Goal: Task Accomplishment & Management: Complete application form

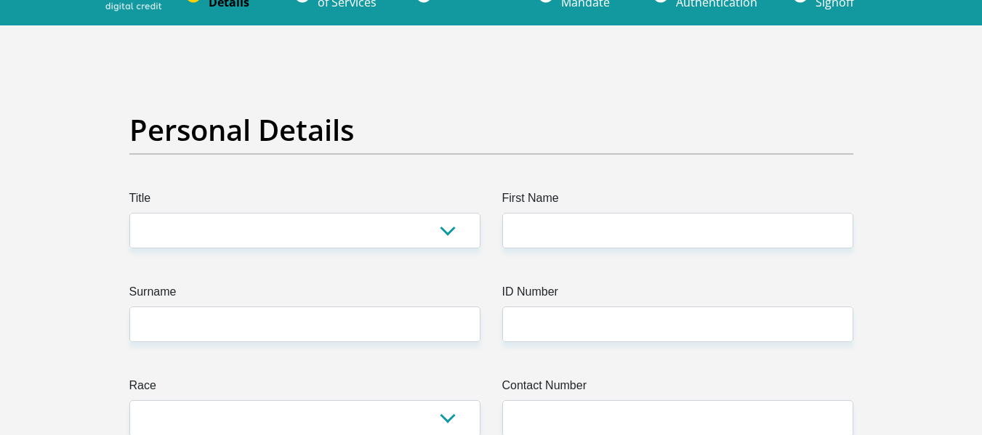
scroll to position [73, 0]
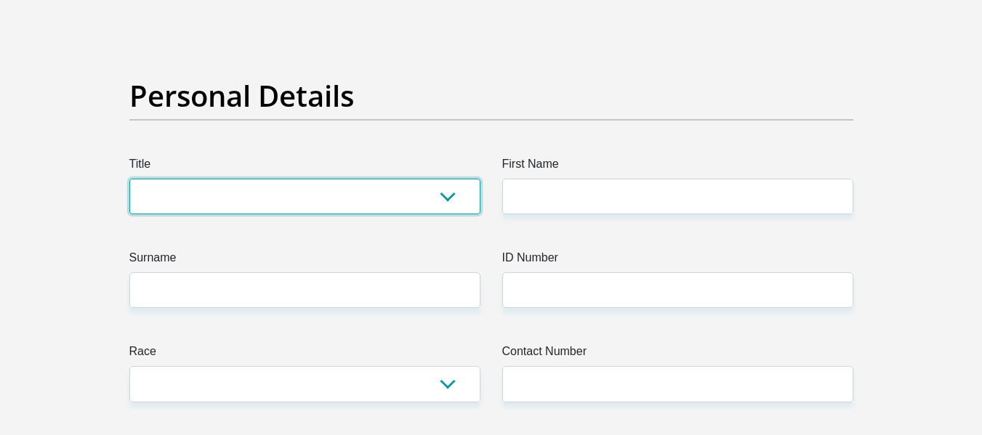
click at [324, 189] on select "Mr Ms Mrs Dr [PERSON_NAME]" at bounding box center [304, 197] width 351 height 36
click at [464, 201] on select "Mr Ms Mrs Dr [PERSON_NAME]" at bounding box center [304, 197] width 351 height 36
click at [331, 182] on select "Mr Ms Mrs Dr [PERSON_NAME]" at bounding box center [304, 197] width 351 height 36
select select "Ms"
click at [129, 179] on select "Mr Ms Mrs Dr [PERSON_NAME]" at bounding box center [304, 197] width 351 height 36
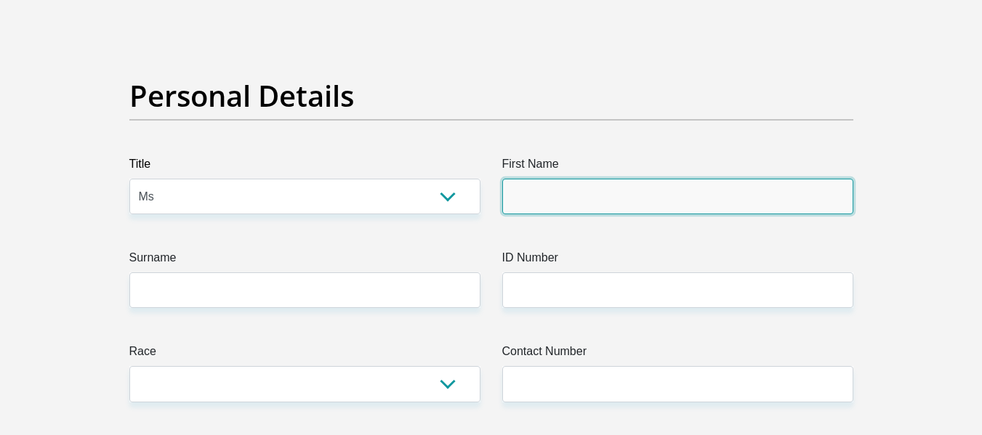
click at [561, 199] on input "First Name" at bounding box center [677, 197] width 351 height 36
type input "Pumelela"
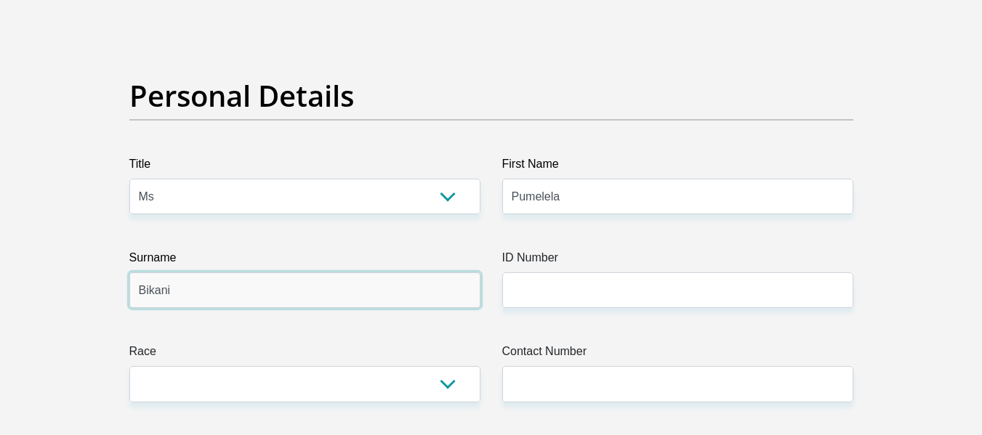
type input "Bikani"
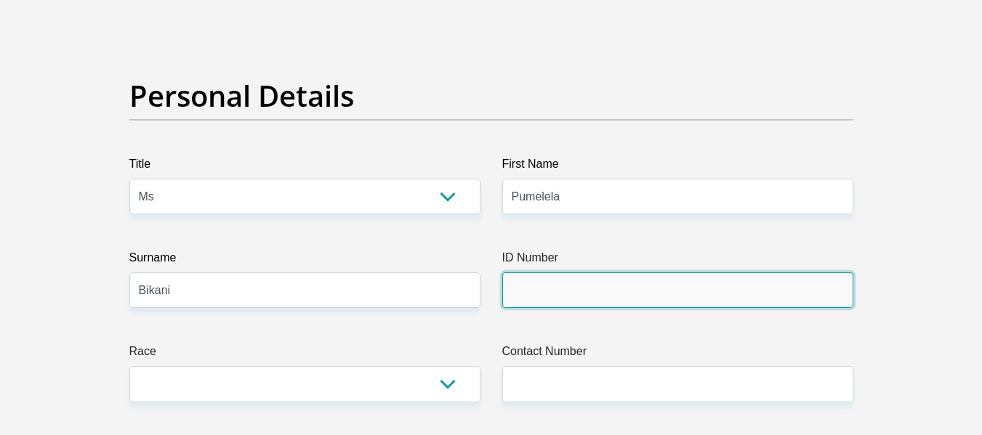
click at [552, 298] on input "ID Number" at bounding box center [677, 290] width 351 height 36
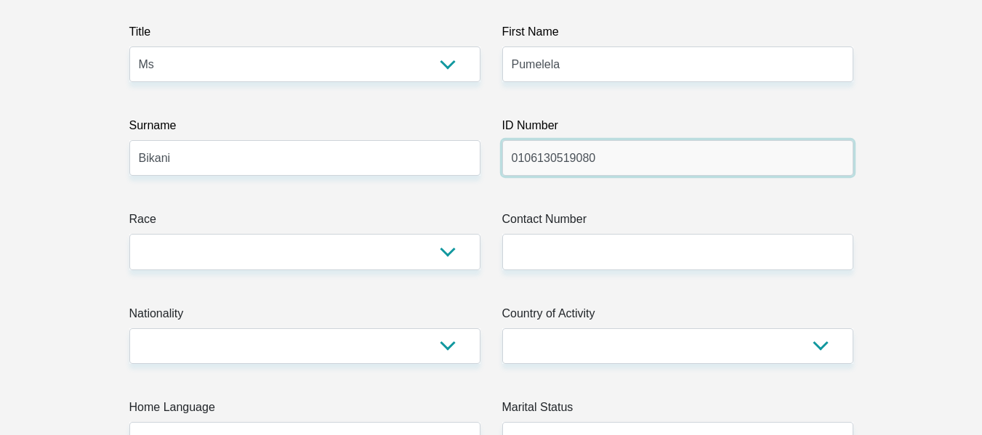
scroll to position [218, 0]
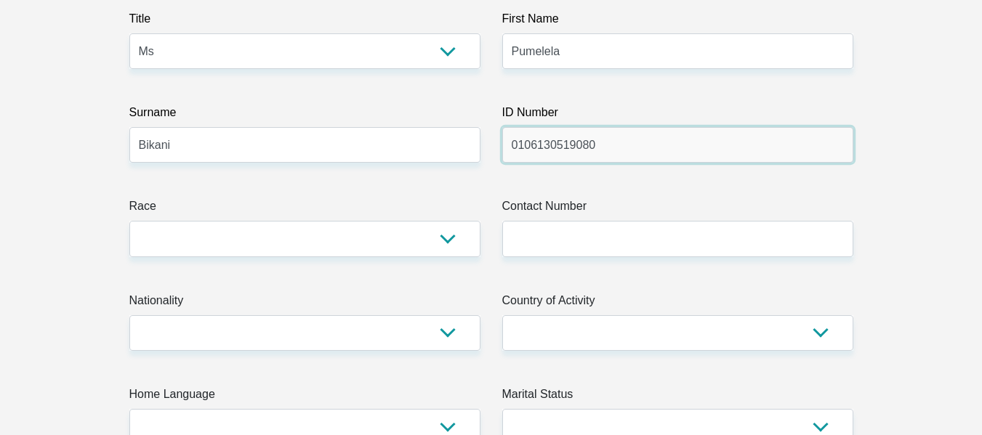
type input "0106130519080"
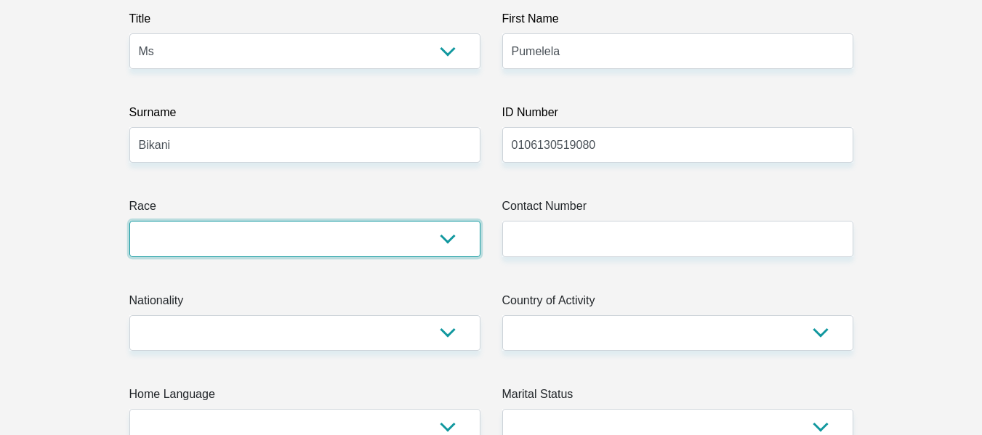
click at [464, 248] on select "Black Coloured Indian White Other" at bounding box center [304, 239] width 351 height 36
click at [432, 241] on select "Black Coloured Indian White Other" at bounding box center [304, 239] width 351 height 36
select select "1"
click at [129, 221] on select "Black Coloured Indian White Other" at bounding box center [304, 239] width 351 height 36
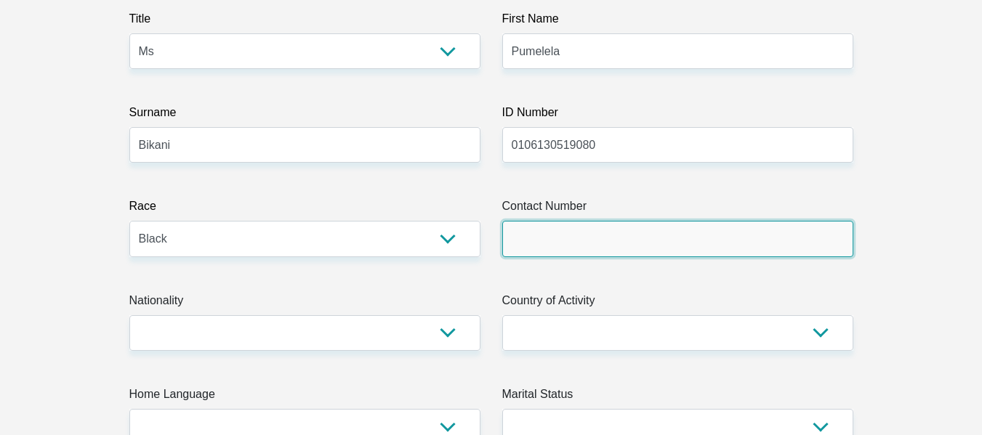
click at [694, 251] on input "Contact Number" at bounding box center [677, 239] width 351 height 36
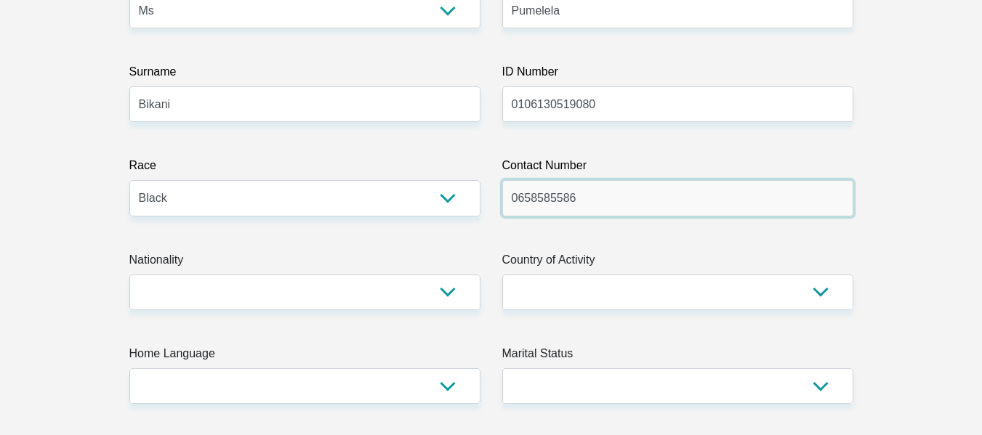
scroll to position [291, 0]
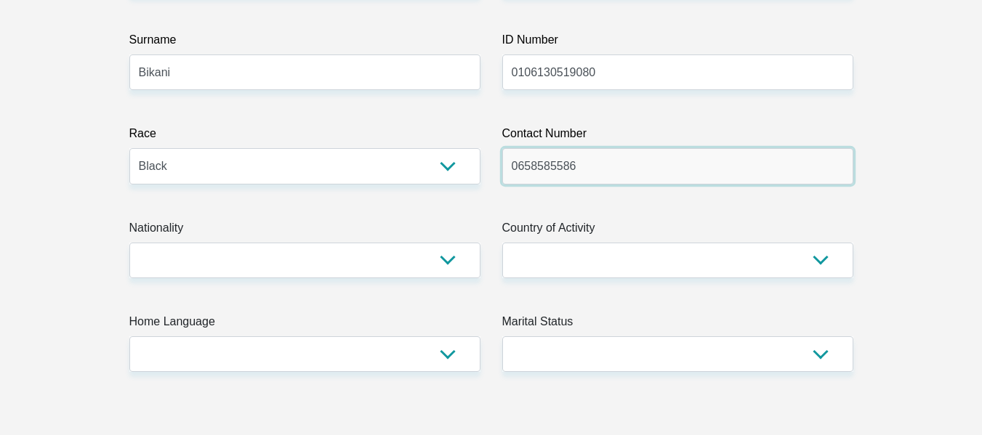
type input "0658585586"
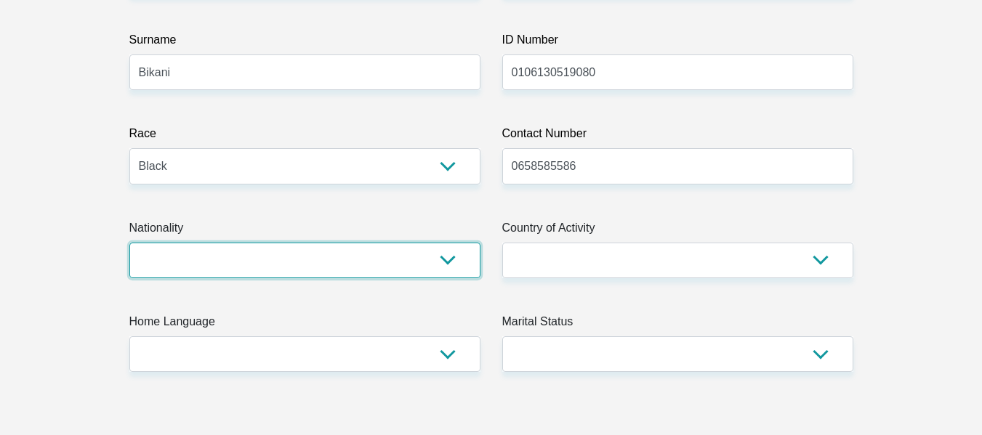
click at [459, 260] on select "[GEOGRAPHIC_DATA] [GEOGRAPHIC_DATA] [GEOGRAPHIC_DATA] [GEOGRAPHIC_DATA] [GEOGRA…" at bounding box center [304, 261] width 351 height 36
select select "ZAF"
click at [129, 243] on select "[GEOGRAPHIC_DATA] [GEOGRAPHIC_DATA] [GEOGRAPHIC_DATA] [GEOGRAPHIC_DATA] [GEOGRA…" at bounding box center [304, 261] width 351 height 36
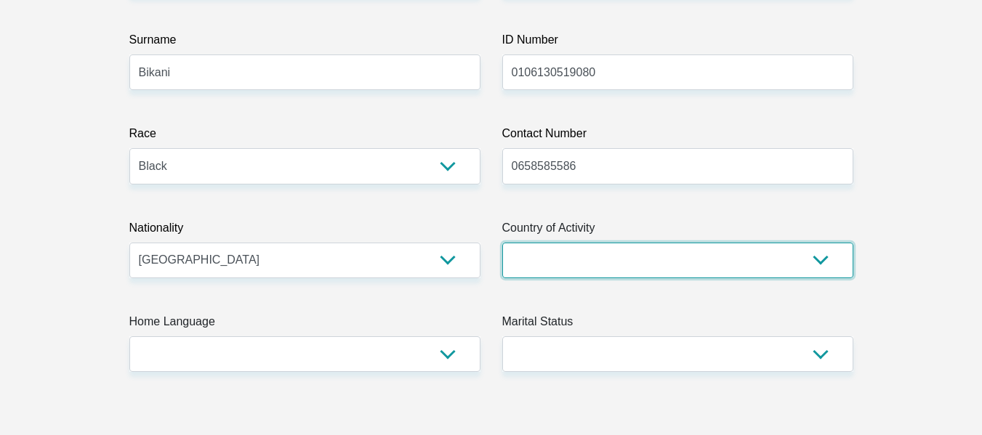
click at [644, 264] on select "[GEOGRAPHIC_DATA] [GEOGRAPHIC_DATA] [GEOGRAPHIC_DATA] [GEOGRAPHIC_DATA] [GEOGRA…" at bounding box center [677, 261] width 351 height 36
select select "ZAF"
click at [502, 243] on select "[GEOGRAPHIC_DATA] [GEOGRAPHIC_DATA] [GEOGRAPHIC_DATA] [GEOGRAPHIC_DATA] [GEOGRA…" at bounding box center [677, 261] width 351 height 36
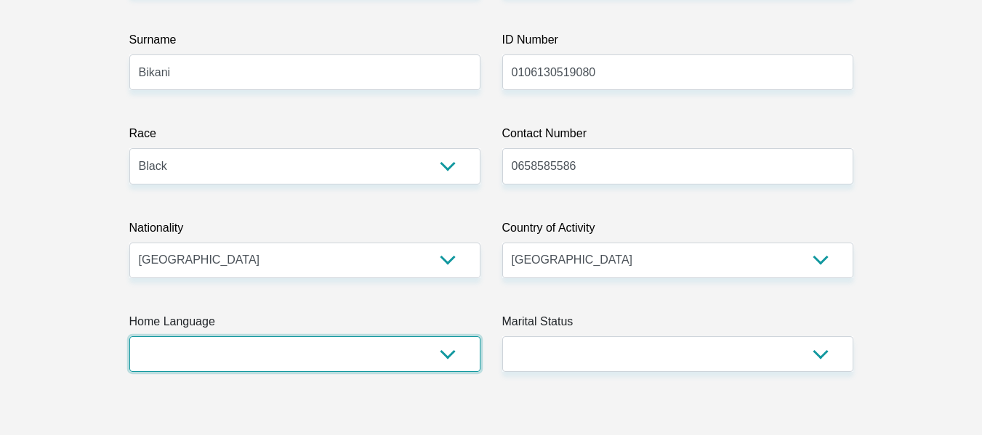
click at [259, 360] on select "Afrikaans English Sepedi South Ndebele Southern Sotho Swati Tsonga Tswana Venda…" at bounding box center [304, 354] width 351 height 36
select select "xho"
click at [129, 336] on select "Afrikaans English Sepedi South Ndebele Southern Sotho Swati Tsonga Tswana Venda…" at bounding box center [304, 354] width 351 height 36
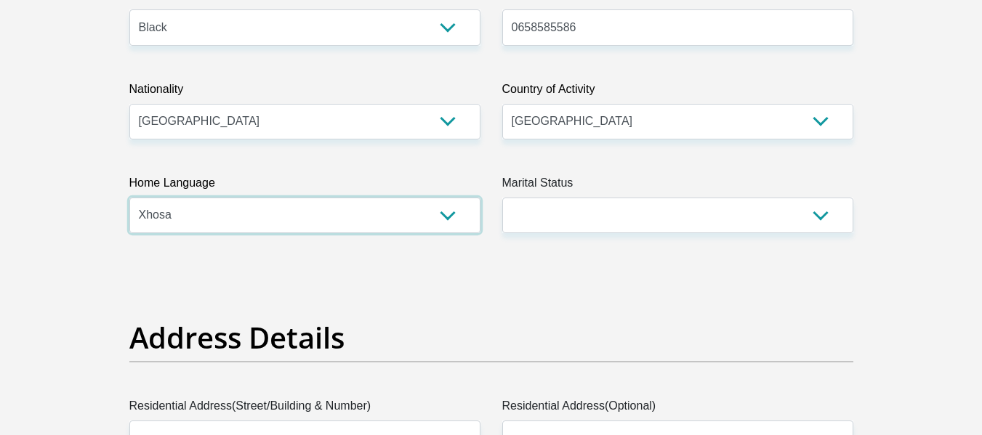
scroll to position [436, 0]
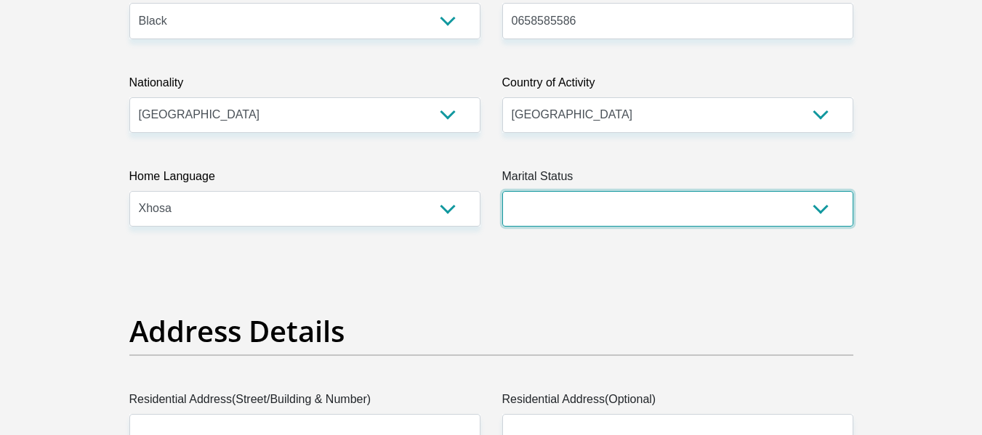
click at [599, 211] on select "Married ANC Single Divorced Widowed Married COP or Customary Law" at bounding box center [677, 209] width 351 height 36
select select "2"
click at [502, 191] on select "Married ANC Single Divorced Widowed Married COP or Customary Law" at bounding box center [677, 209] width 351 height 36
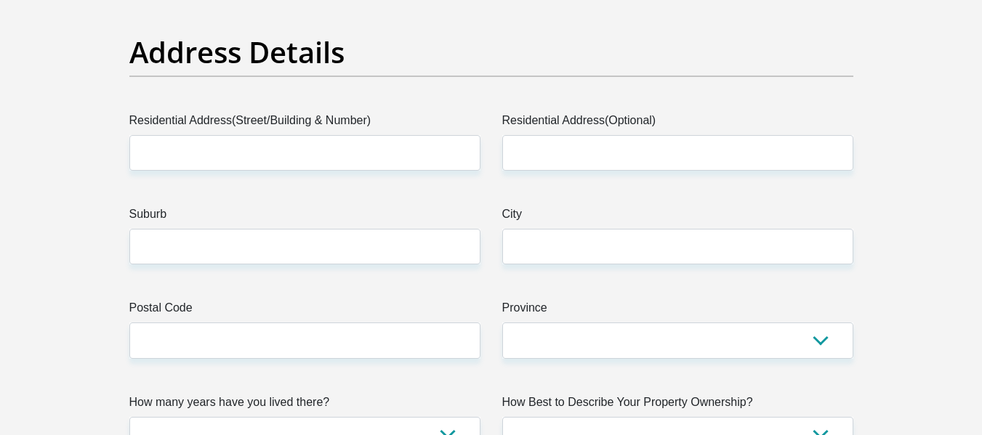
scroll to position [727, 0]
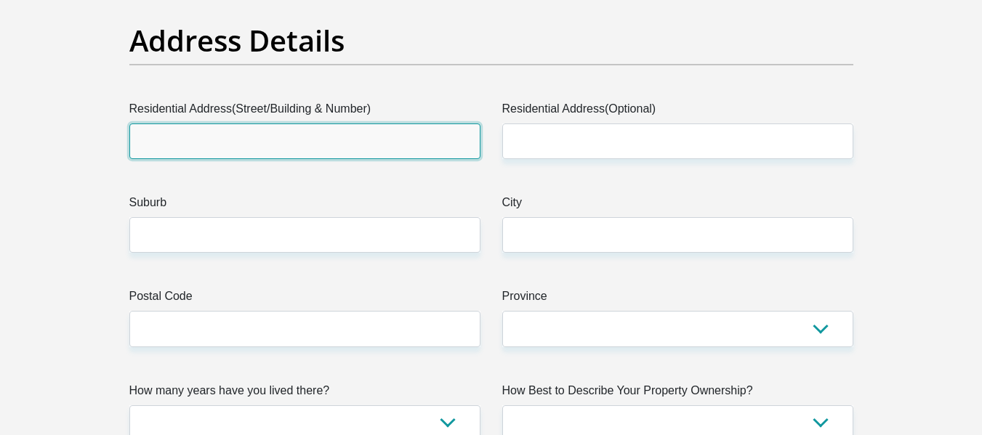
click at [242, 153] on input "Residential Address(Street/Building & Number)" at bounding box center [304, 142] width 351 height 36
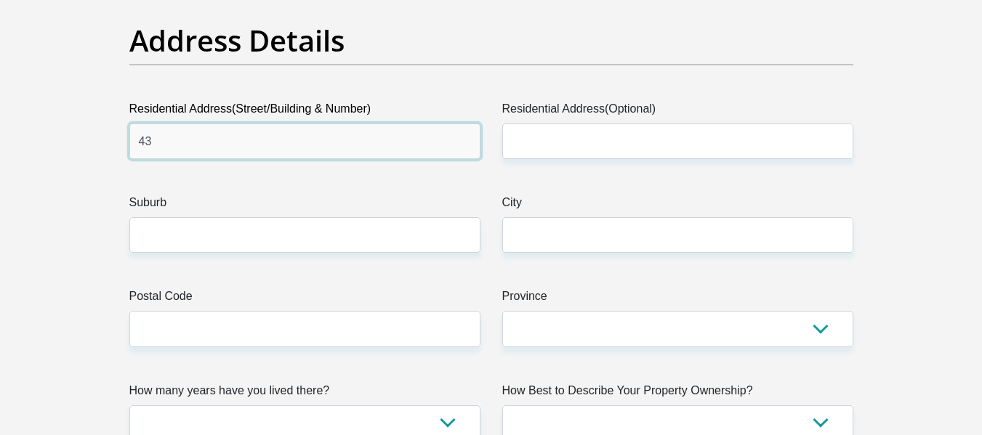
type input "43"
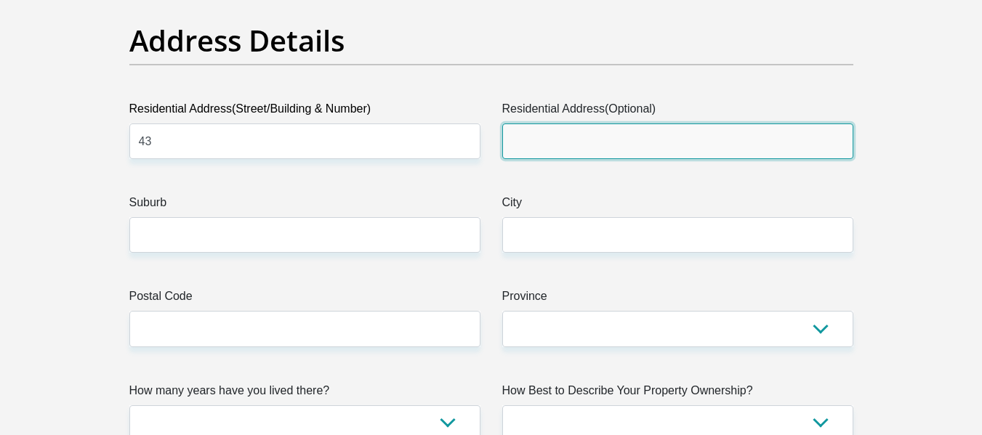
click at [682, 147] on input "Residential Address(Optional)" at bounding box center [677, 142] width 351 height 36
type input "[GEOGRAPHIC_DATA]"
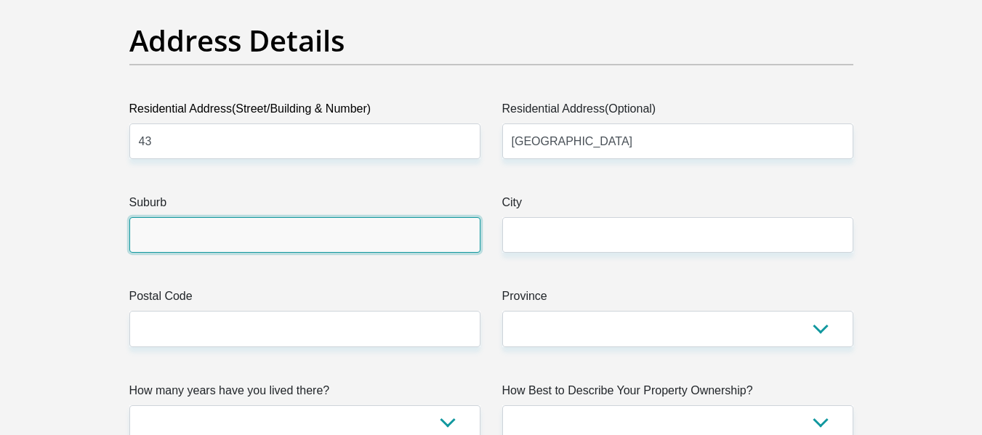
click at [318, 250] on input "Suburb" at bounding box center [304, 235] width 351 height 36
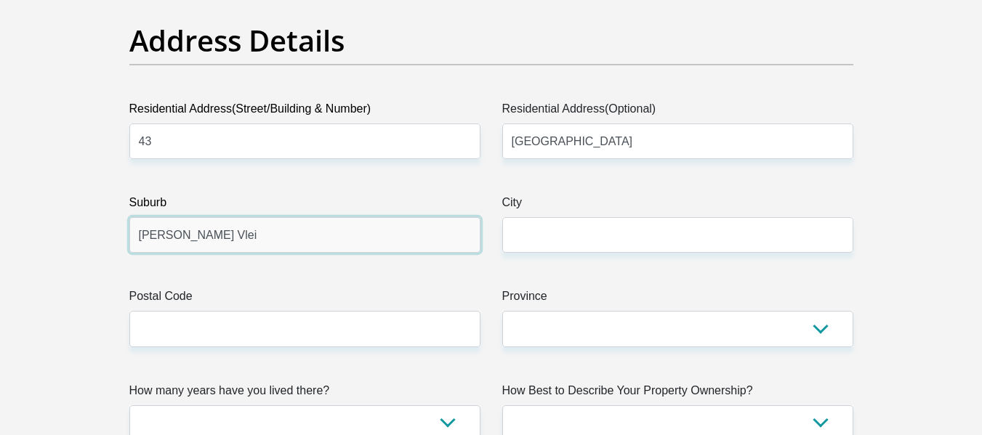
type input "[PERSON_NAME] Vlei"
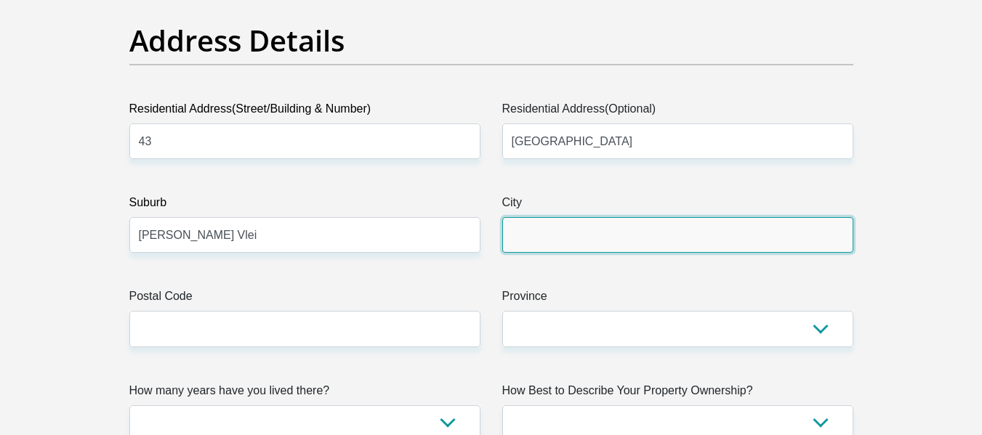
click at [802, 247] on input "City" at bounding box center [677, 235] width 351 height 36
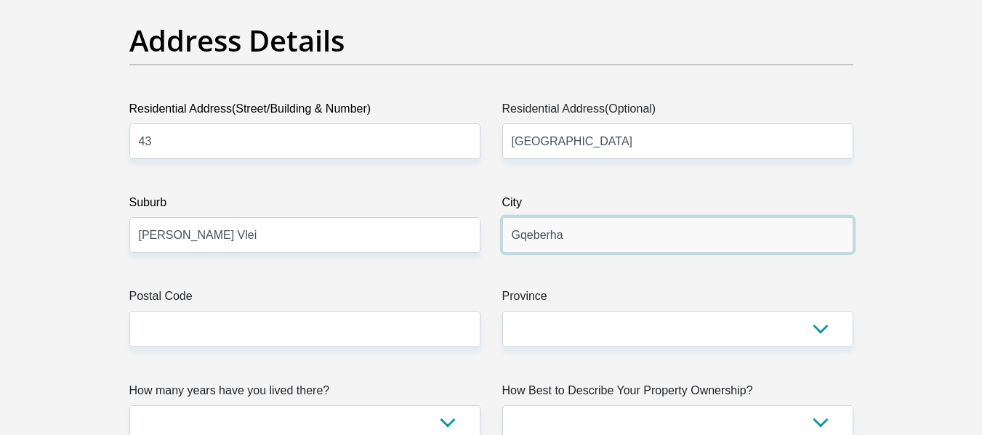
type input "Gqeberha"
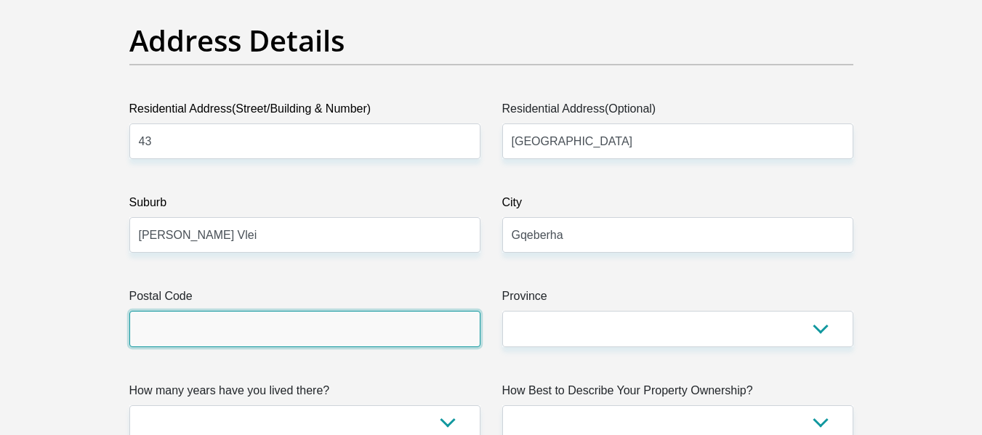
click at [317, 325] on input "Postal Code" at bounding box center [304, 329] width 351 height 36
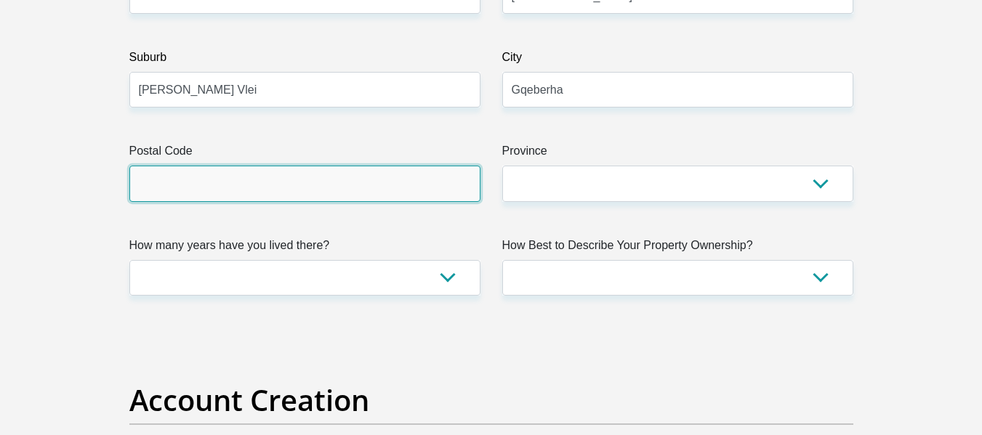
click at [357, 181] on input "Postal Code" at bounding box center [304, 184] width 351 height 36
type input "6025"
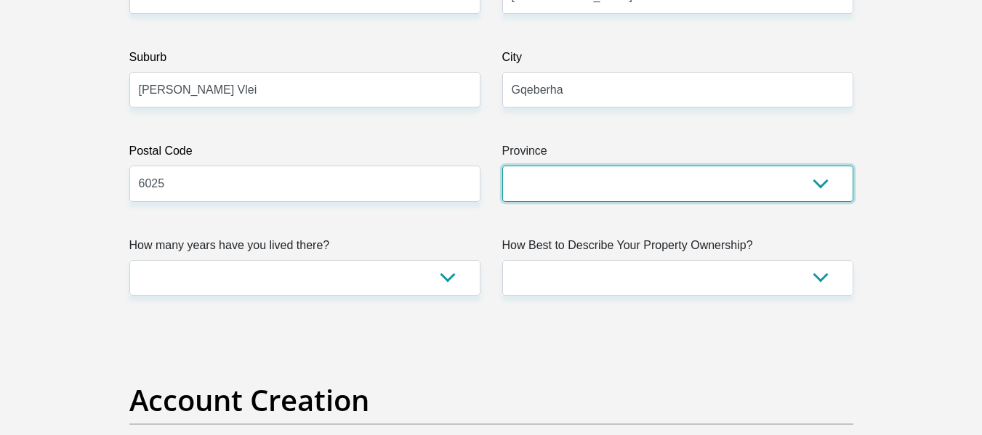
click at [548, 193] on select "Eastern Cape Free State [GEOGRAPHIC_DATA] [GEOGRAPHIC_DATA][DATE] [GEOGRAPHIC_D…" at bounding box center [677, 184] width 351 height 36
select select "[GEOGRAPHIC_DATA]"
click at [502, 166] on select "Eastern Cape Free State [GEOGRAPHIC_DATA] [GEOGRAPHIC_DATA][DATE] [GEOGRAPHIC_D…" at bounding box center [677, 184] width 351 height 36
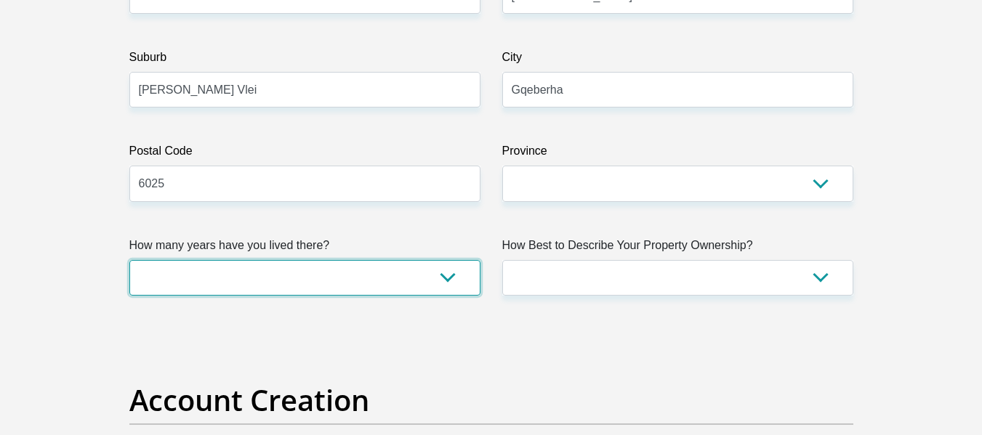
click at [280, 271] on select "less than 1 year 1-3 years 3-5 years 5+ years" at bounding box center [304, 278] width 351 height 36
select select "2"
click at [129, 260] on select "less than 1 year 1-3 years 3-5 years 5+ years" at bounding box center [304, 278] width 351 height 36
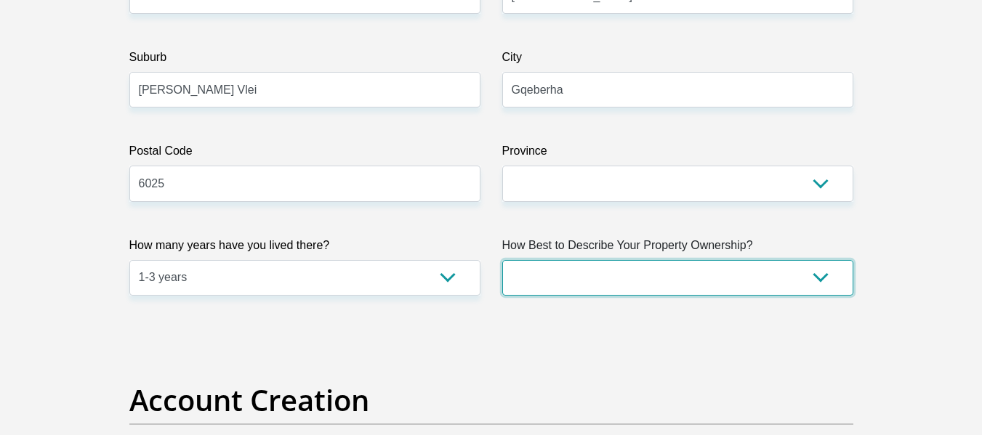
click at [625, 275] on select "Owned Rented Family Owned Company Dwelling" at bounding box center [677, 278] width 351 height 36
click at [587, 278] on select "Owned Rented Family Owned Company Dwelling" at bounding box center [677, 278] width 351 height 36
select select "parents"
click at [502, 260] on select "Owned Rented Family Owned Company Dwelling" at bounding box center [677, 278] width 351 height 36
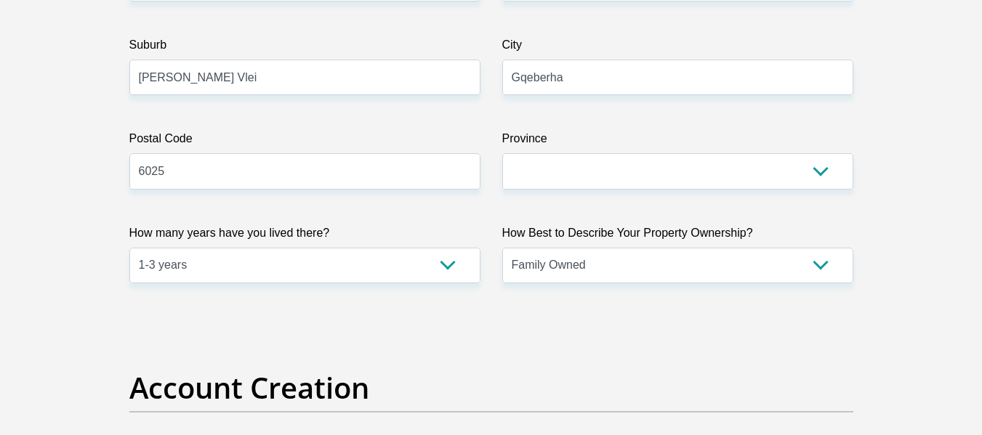
scroll to position [1017, 0]
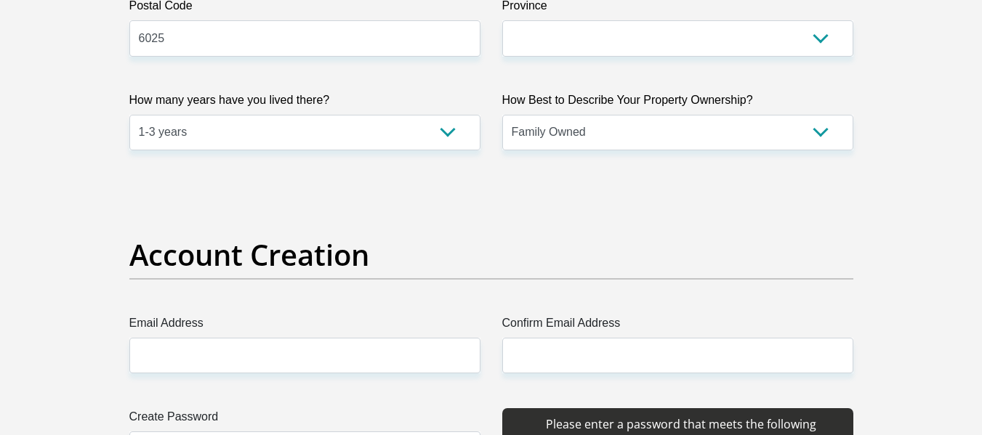
drag, startPoint x: 571, startPoint y: 378, endPoint x: 343, endPoint y: 247, distance: 263.0
click at [343, 247] on h2 "Account Creation" at bounding box center [491, 255] width 724 height 35
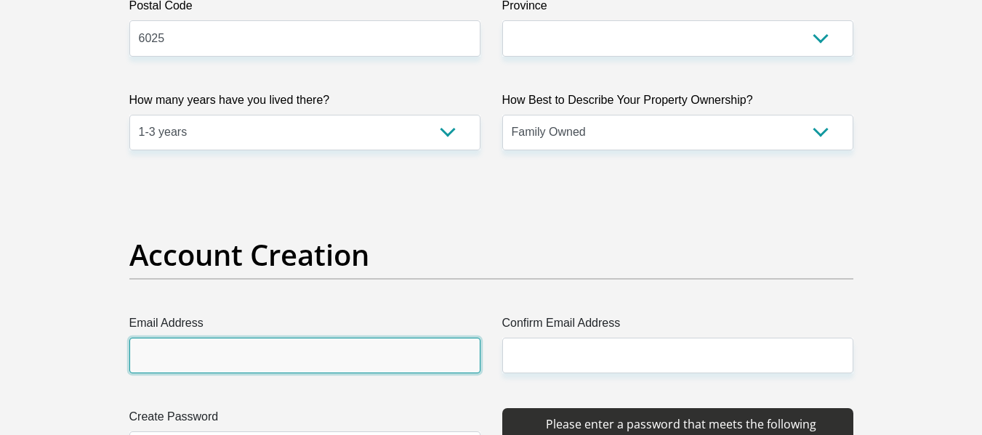
click at [320, 350] on input "Email Address" at bounding box center [304, 356] width 351 height 36
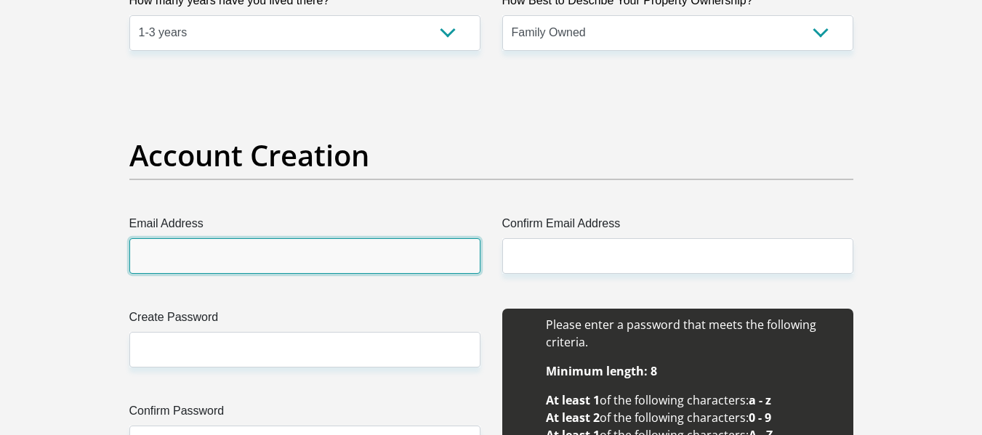
scroll to position [1163, 0]
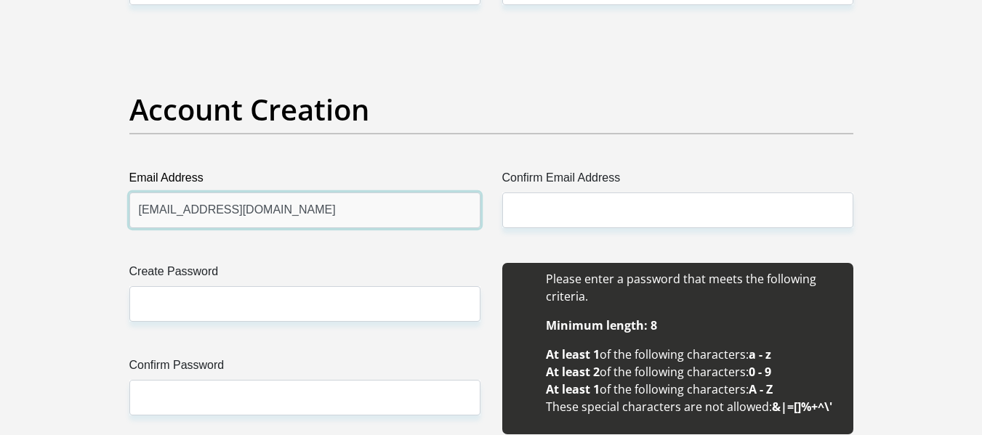
type input "[EMAIL_ADDRESS][DOMAIN_NAME]"
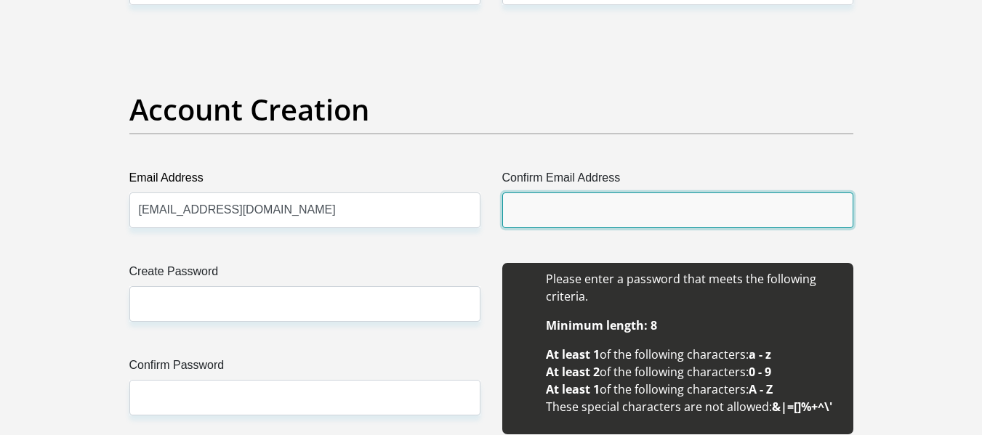
click at [714, 224] on input "Confirm Email Address" at bounding box center [677, 211] width 351 height 36
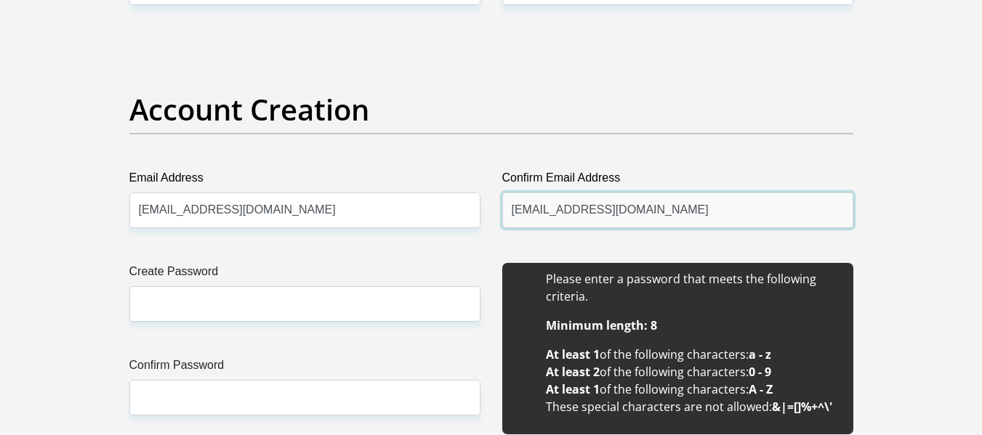
type input "[EMAIL_ADDRESS][DOMAIN_NAME]"
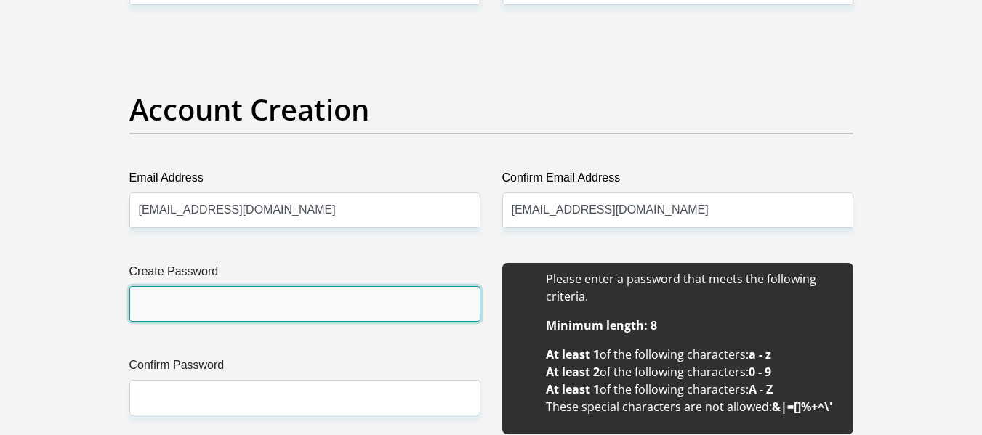
click at [365, 304] on input "Create Password" at bounding box center [304, 304] width 351 height 36
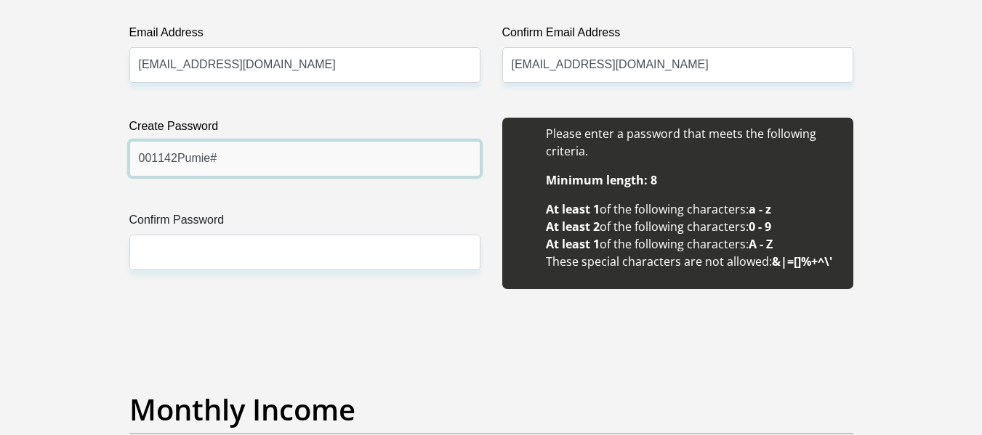
type input "001142Pumie#"
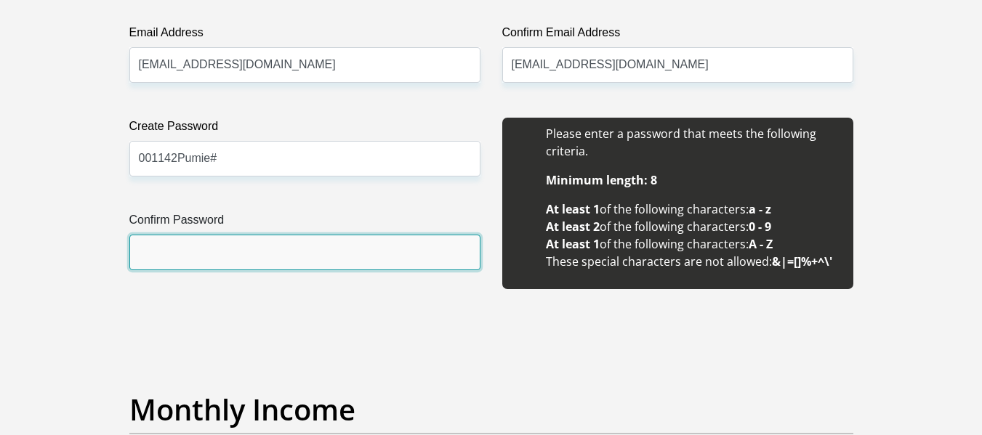
click at [283, 252] on input "Confirm Password" at bounding box center [304, 253] width 351 height 36
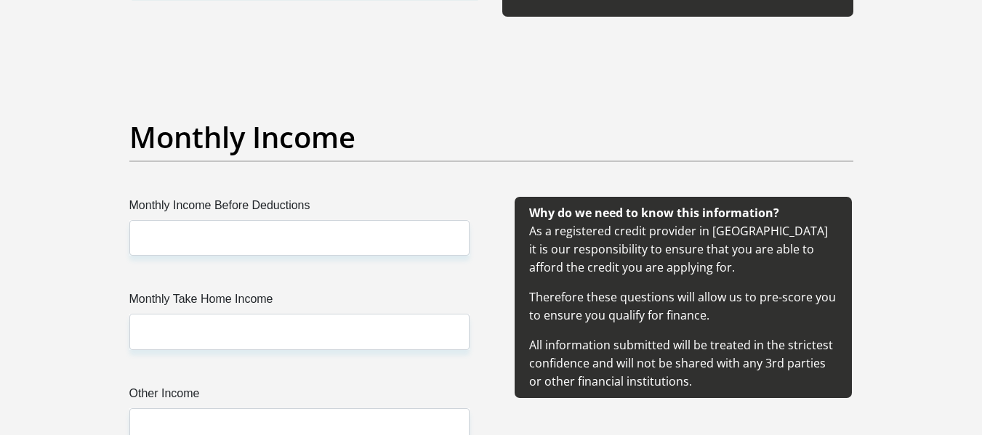
scroll to position [1599, 0]
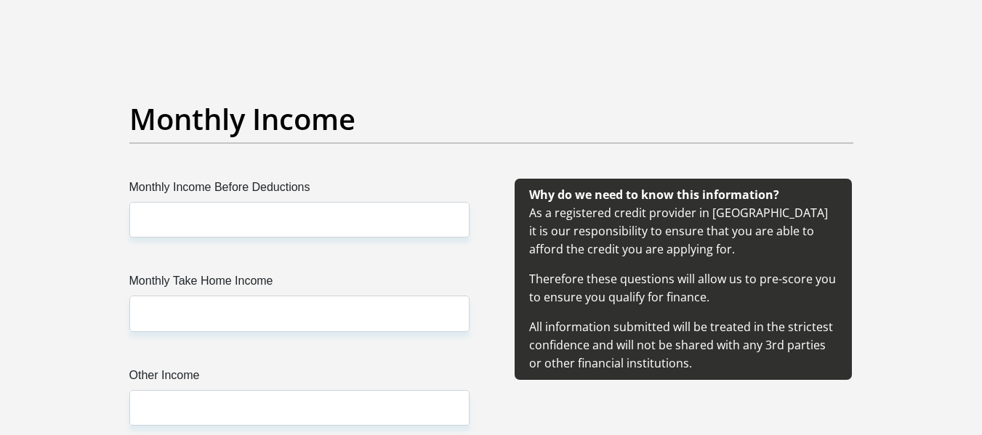
type input "001142Pumie#"
click at [404, 239] on div "Monthly Income Before Deductions Monthly Take Home Income Other Income" at bounding box center [300, 320] width 384 height 282
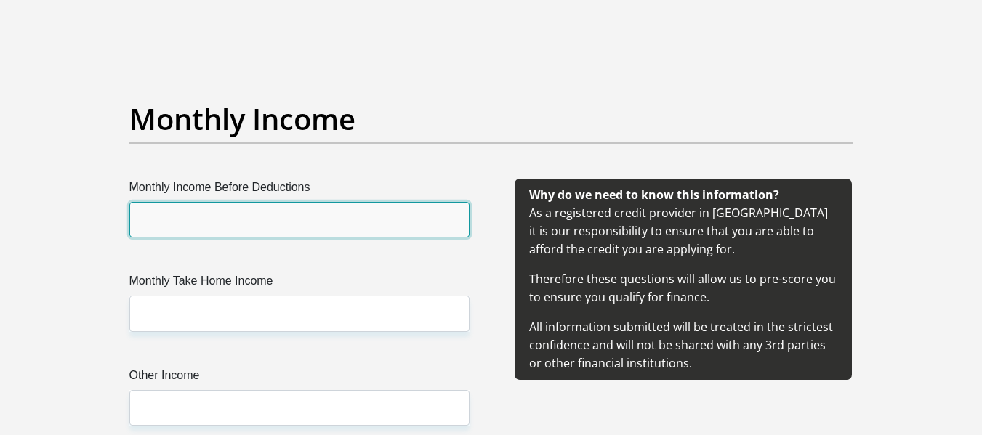
click at [392, 231] on input "Monthly Income Before Deductions" at bounding box center [299, 220] width 340 height 36
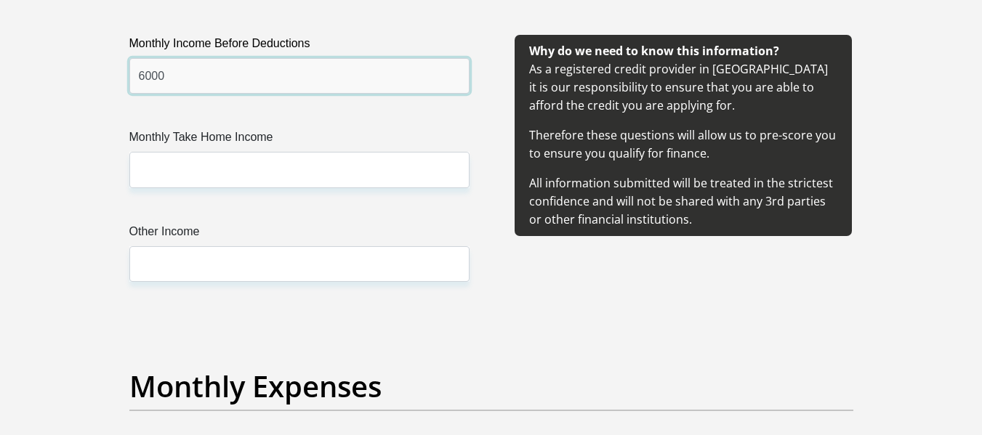
scroll to position [1744, 0]
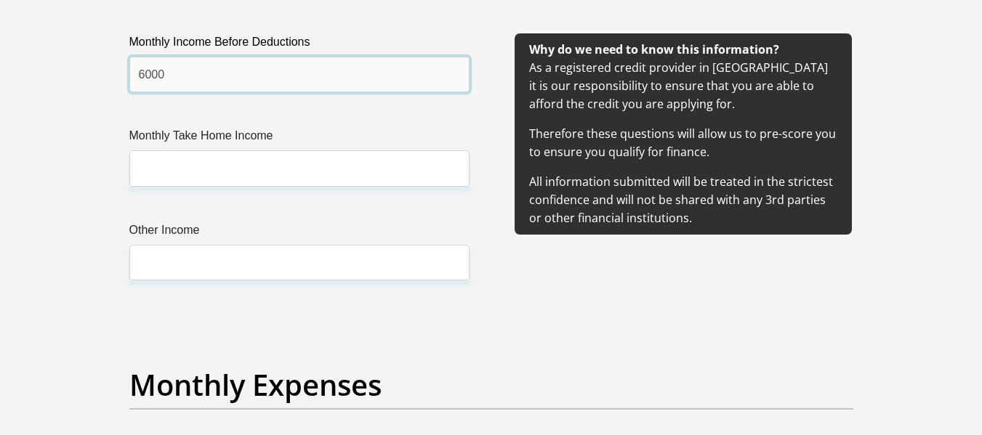
type input "6000"
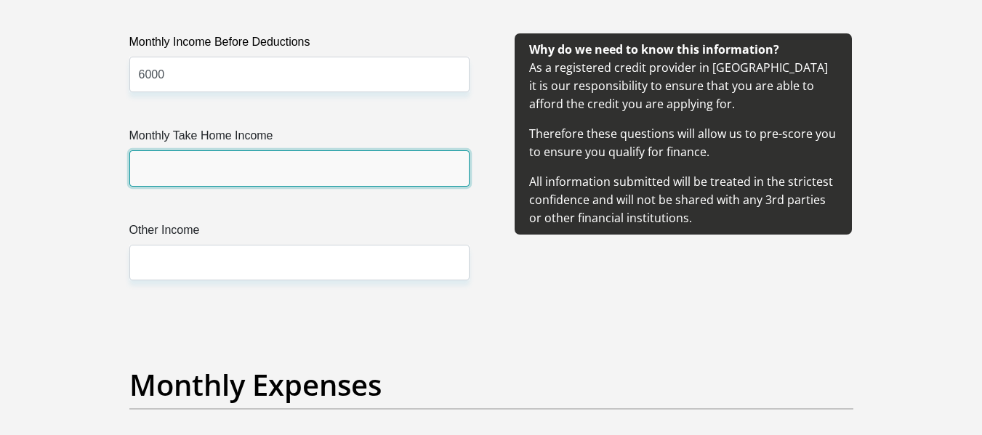
click at [246, 169] on input "Monthly Take Home Income" at bounding box center [299, 168] width 340 height 36
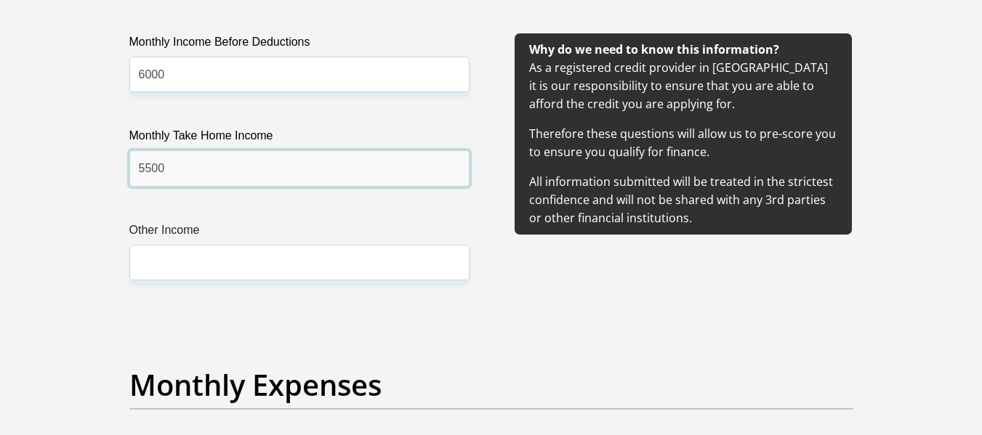
type input "5500"
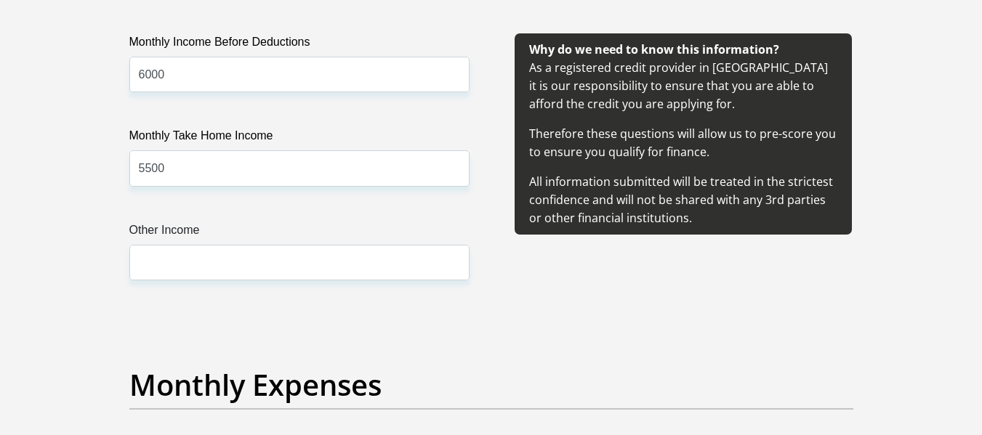
click at [397, 281] on div "Monthly Income Before Deductions 6000 Monthly Take Home Income 5500 Other Income" at bounding box center [300, 174] width 384 height 282
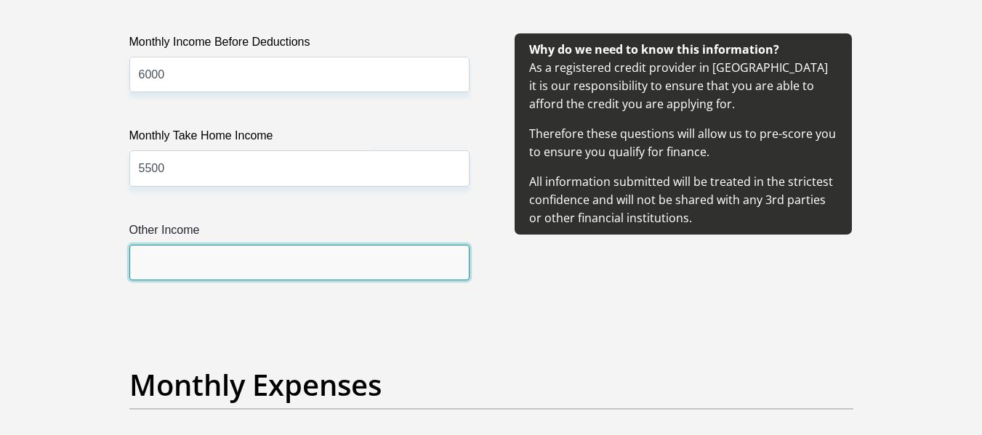
click at [402, 270] on input "Other Income" at bounding box center [299, 263] width 340 height 36
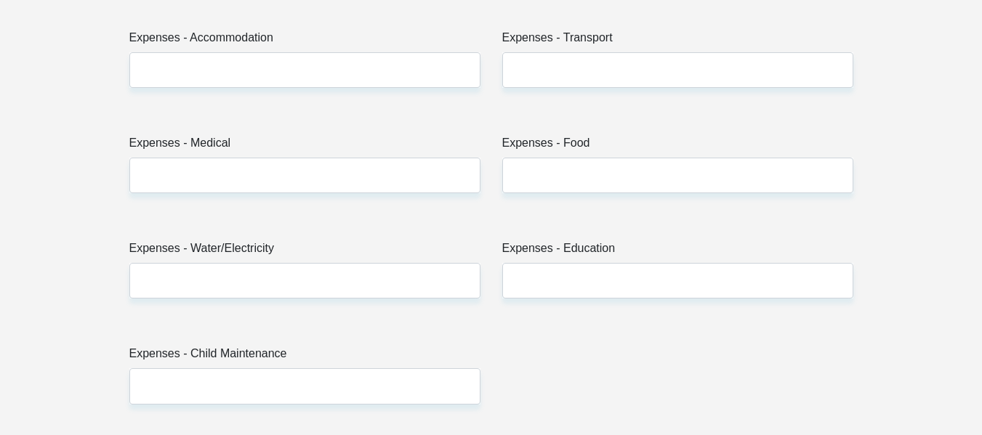
scroll to position [2180, 0]
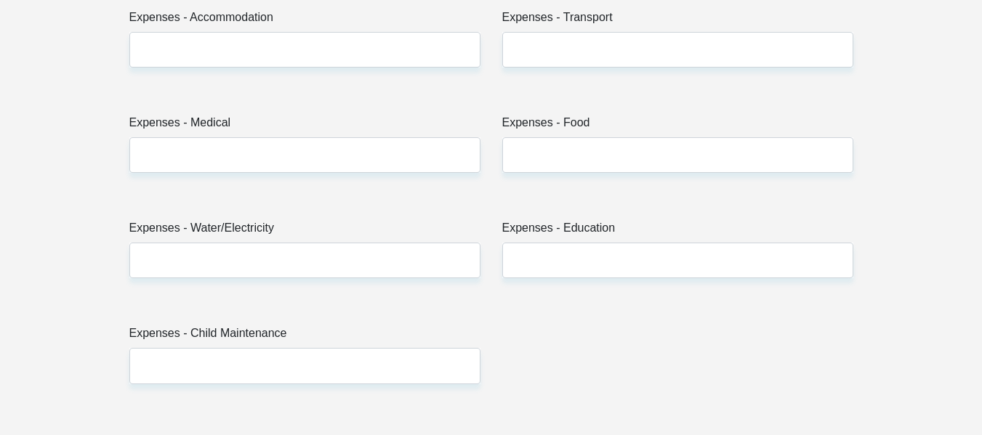
type input "0"
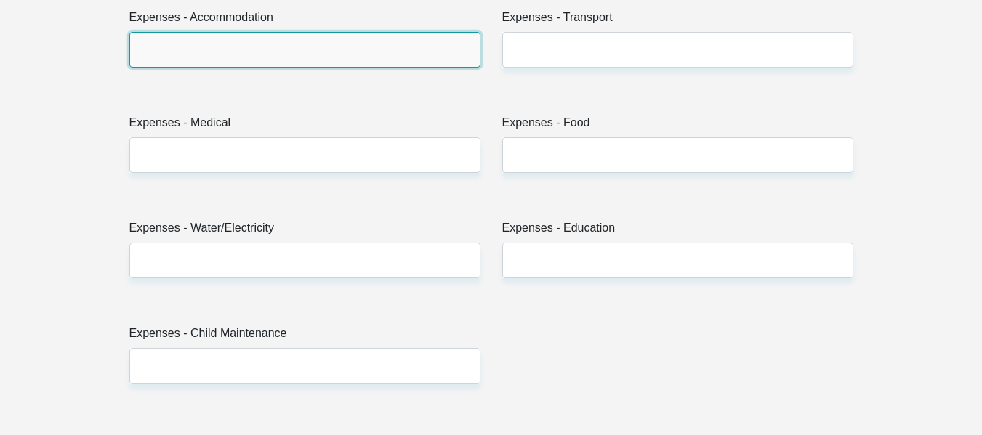
click at [249, 44] on input "Expenses - Accommodation" at bounding box center [304, 50] width 351 height 36
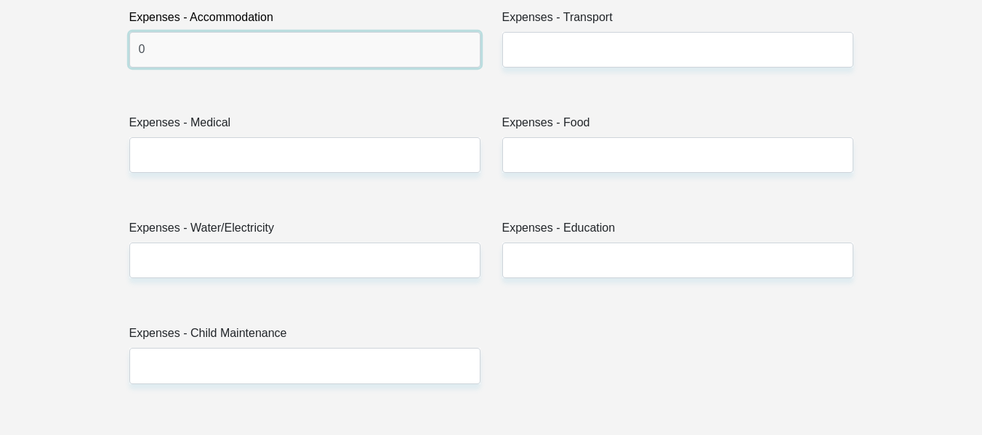
type input "0"
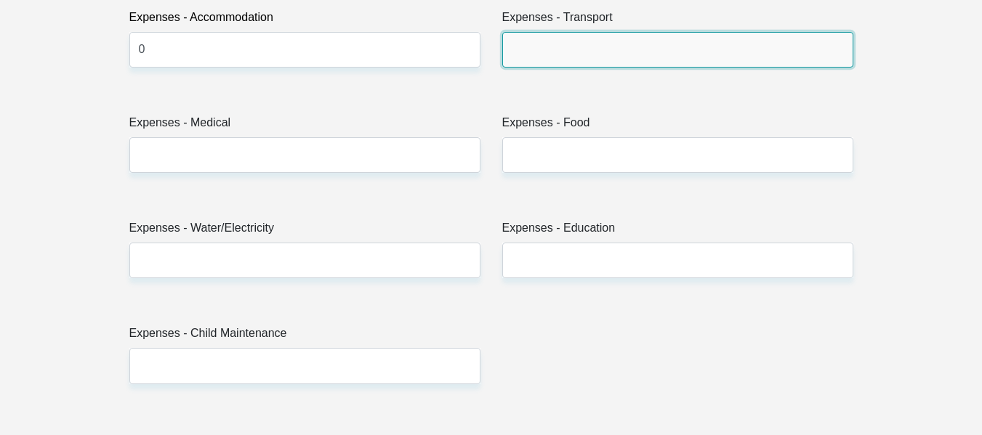
click at [679, 60] on input "Expenses - Transport" at bounding box center [677, 50] width 351 height 36
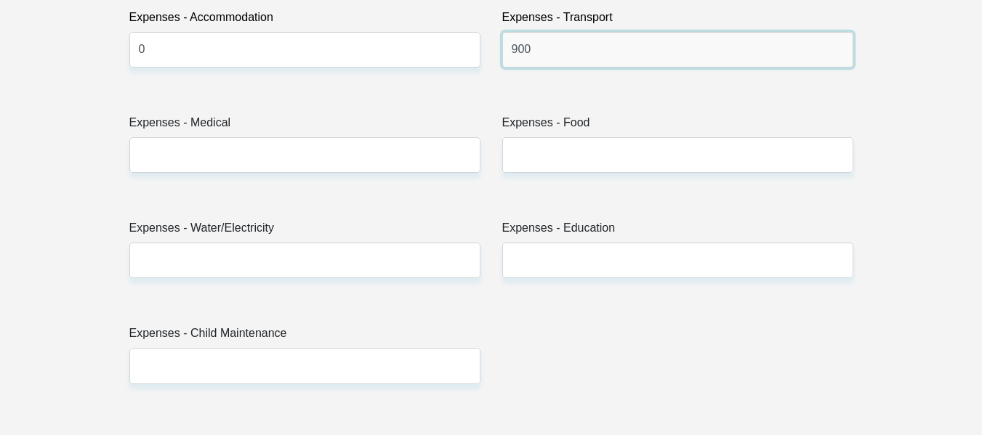
type input "900"
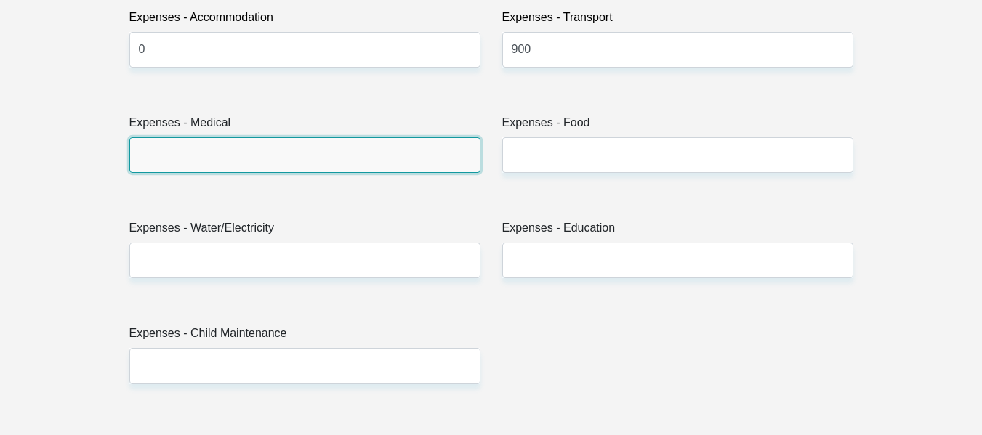
click at [219, 145] on input "Expenses - Medical" at bounding box center [304, 155] width 351 height 36
type input "0"
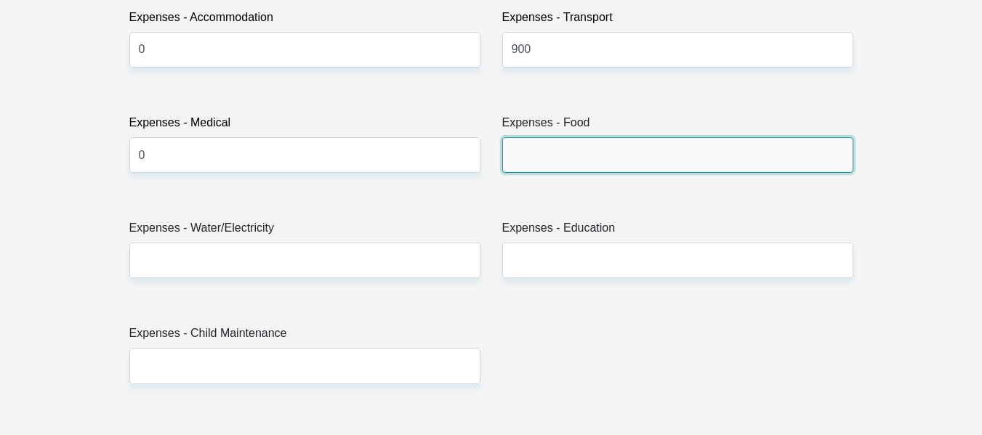
click at [618, 165] on input "Expenses - Food" at bounding box center [677, 155] width 351 height 36
type input "1500"
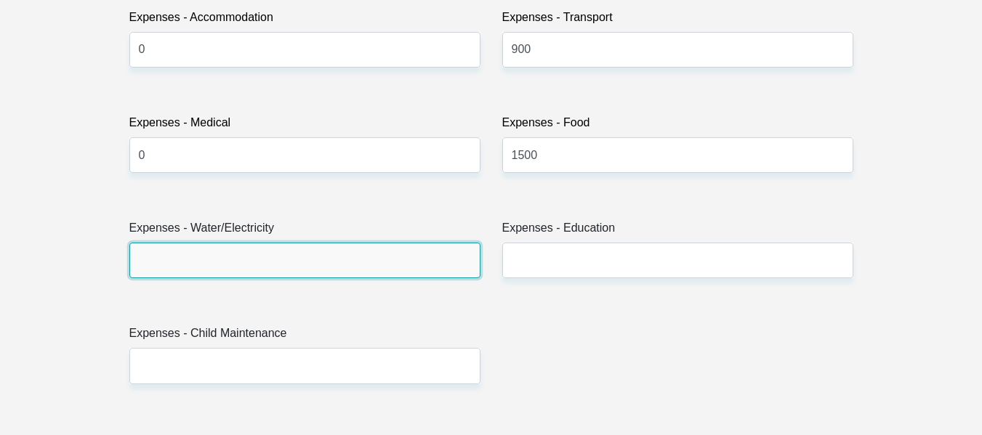
click at [421, 263] on input "Expenses - Water/Electricity" at bounding box center [304, 261] width 351 height 36
type input "0"
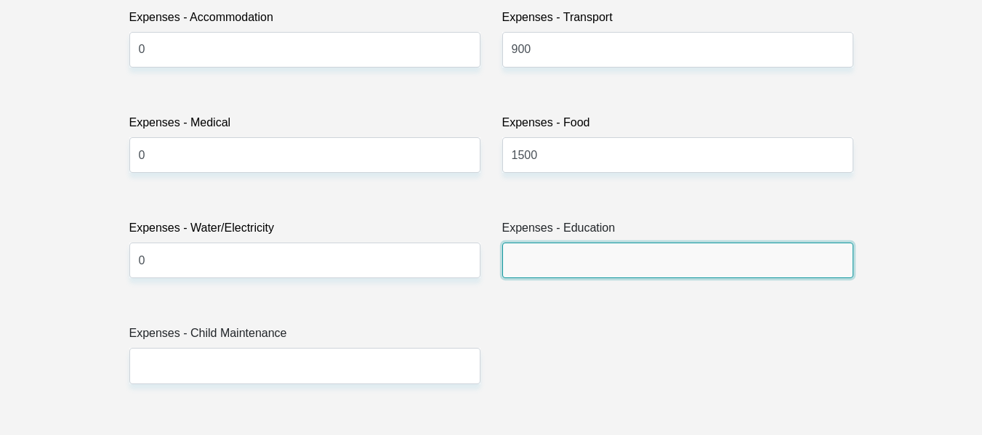
click at [579, 273] on input "Expenses - Education" at bounding box center [677, 261] width 351 height 36
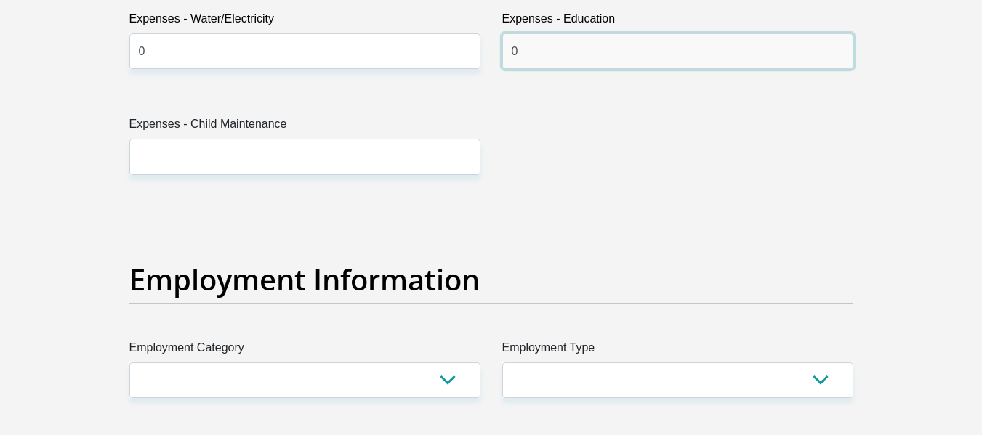
scroll to position [2398, 0]
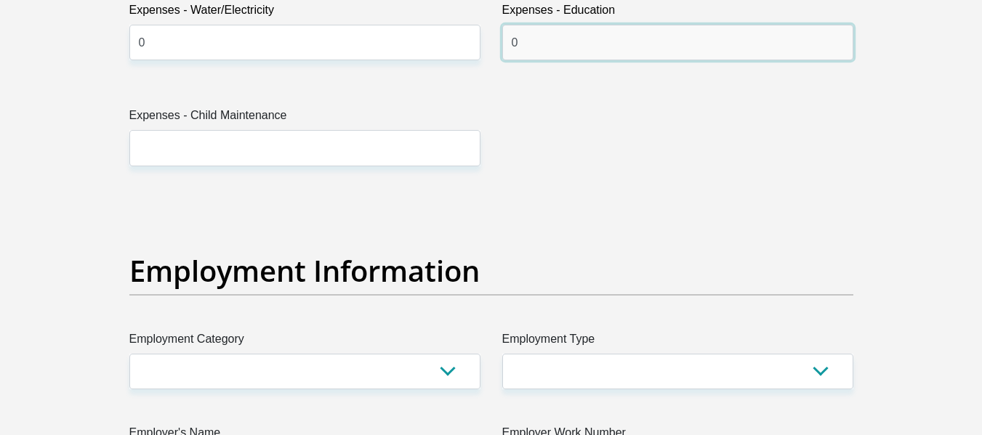
type input "0"
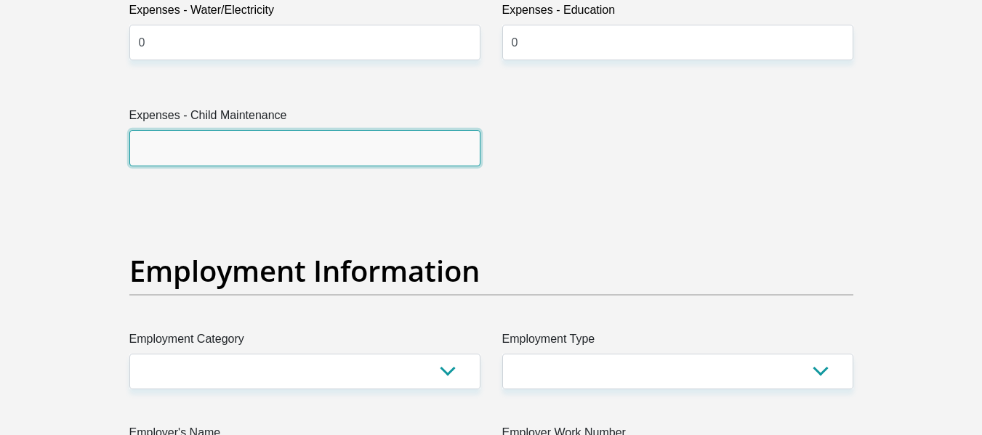
click at [296, 146] on input "Expenses - Child Maintenance" at bounding box center [304, 148] width 351 height 36
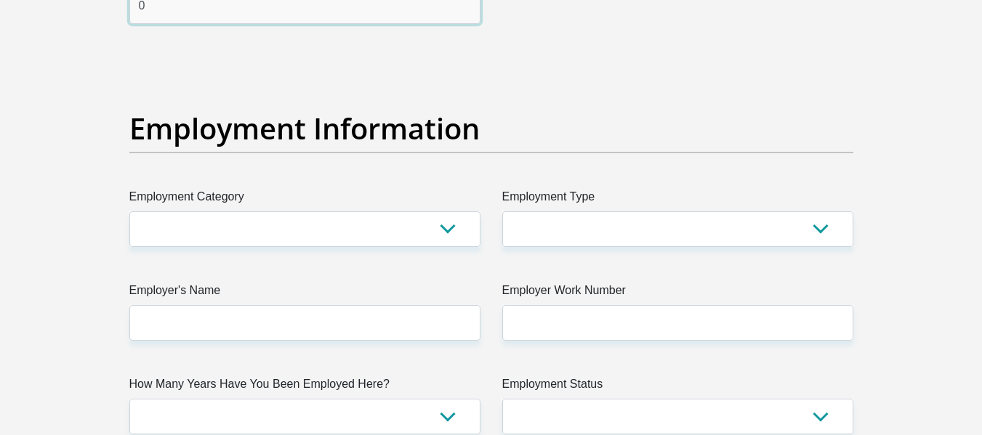
scroll to position [2543, 0]
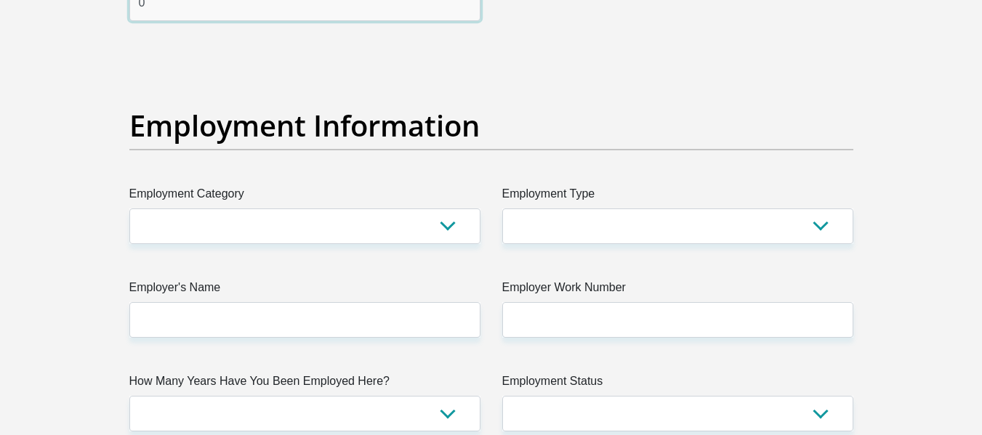
type input "0"
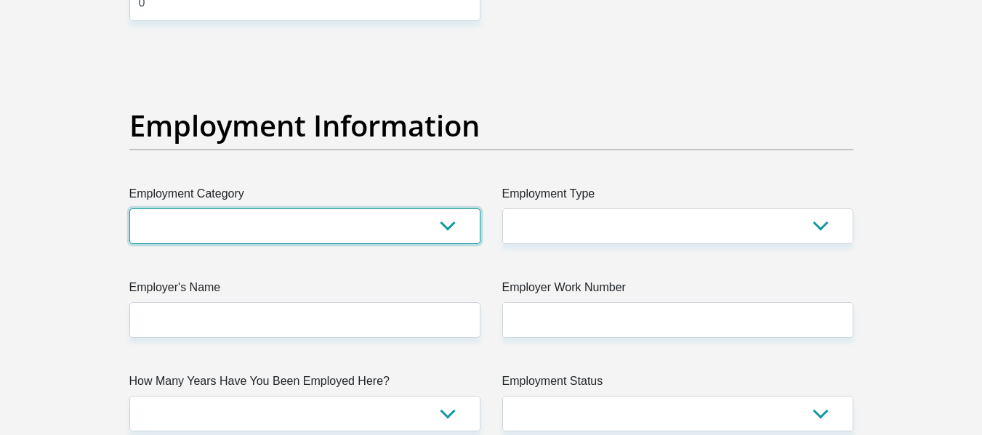
click at [403, 233] on select "AGRICULTURE ALCOHOL & TOBACCO CONSTRUCTION MATERIALS METALLURGY EQUIPMENT FOR R…" at bounding box center [304, 227] width 351 height 36
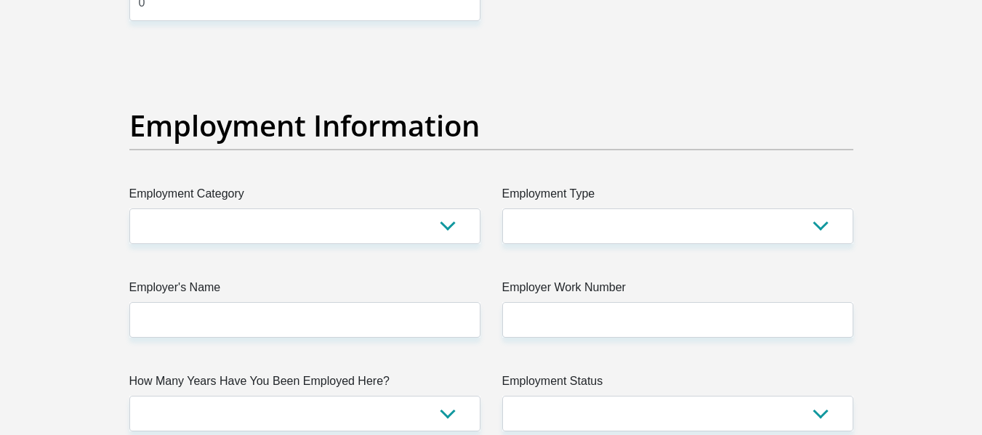
click at [313, 279] on label "Employer's Name" at bounding box center [304, 290] width 351 height 23
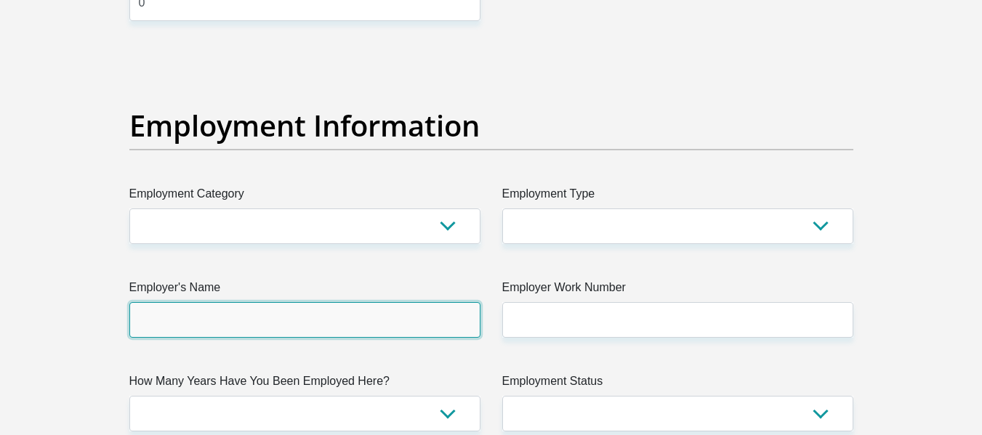
click at [313, 302] on input "Employer's Name" at bounding box center [304, 320] width 351 height 36
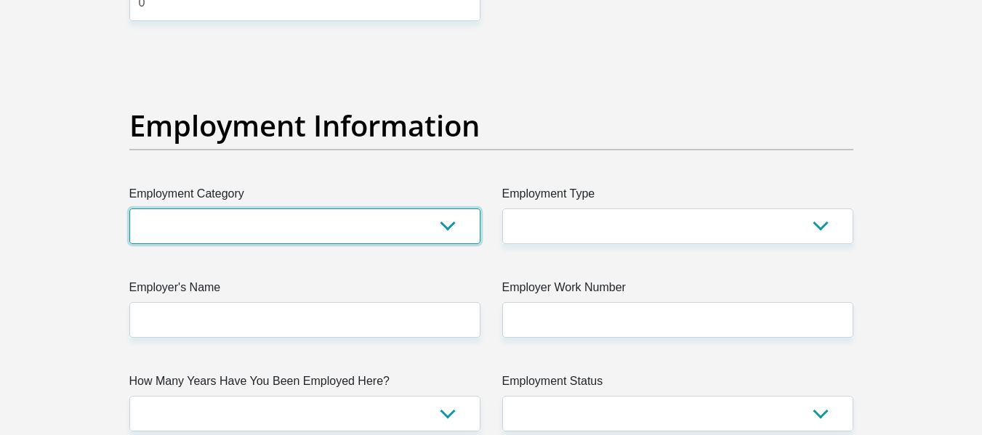
drag, startPoint x: 394, startPoint y: 229, endPoint x: 402, endPoint y: 226, distance: 8.5
click at [397, 228] on select "AGRICULTURE ALCOHOL & TOBACCO CONSTRUCTION MATERIALS METALLURGY EQUIPMENT FOR R…" at bounding box center [304, 227] width 351 height 36
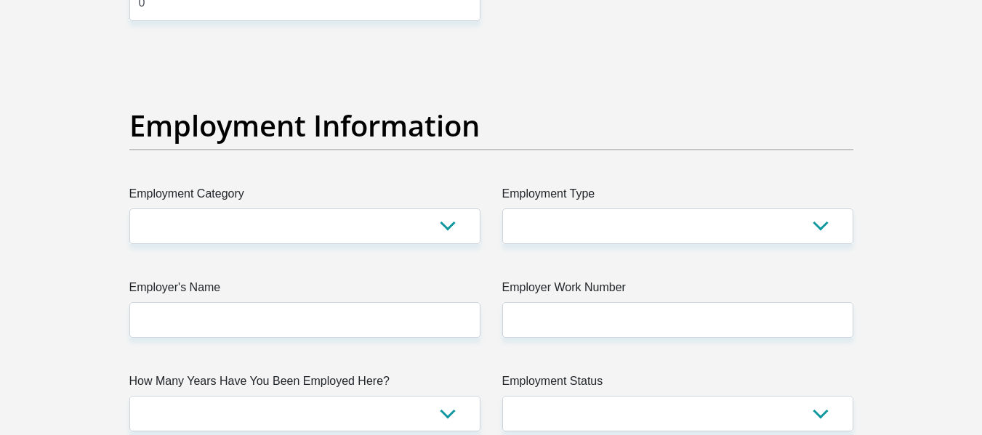
click at [58, 268] on section "Personal Details Title Mr Ms Mrs Dr [PERSON_NAME] First Name Pumelela Surname […" at bounding box center [491, 53] width 982 height 5065
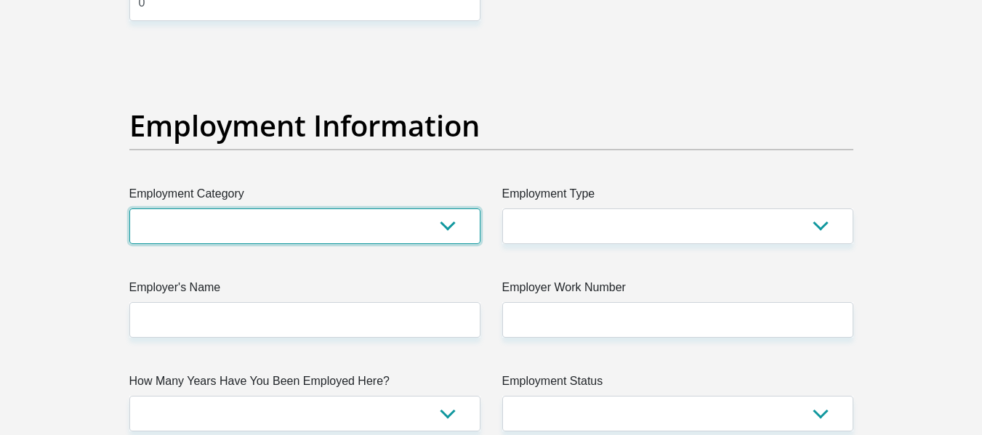
click at [211, 231] on select "AGRICULTURE ALCOHOL & TOBACCO CONSTRUCTION MATERIALS METALLURGY EQUIPMENT FOR R…" at bounding box center [304, 227] width 351 height 36
select select "53"
click at [129, 209] on select "AGRICULTURE ALCOHOL & TOBACCO CONSTRUCTION MATERIALS METALLURGY EQUIPMENT FOR R…" at bounding box center [304, 227] width 351 height 36
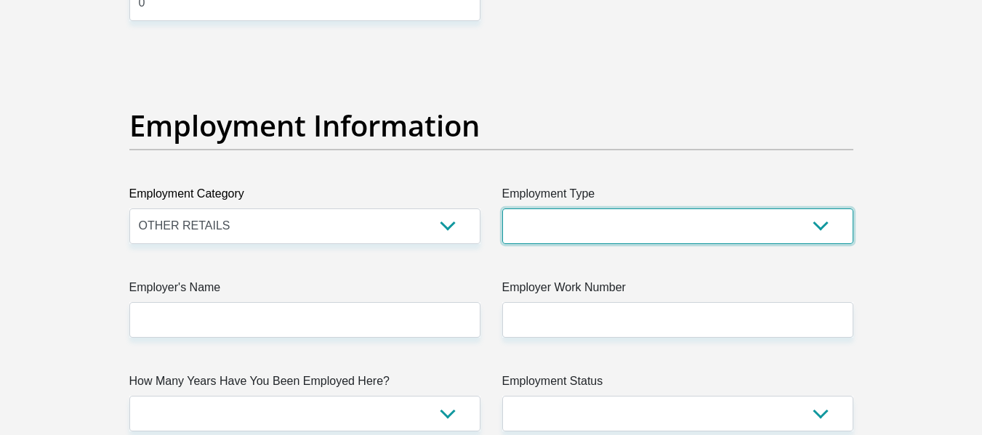
click at [565, 224] on select "College/Lecturer Craft Seller Creative Driver Executive Farmer Forces - Non Com…" at bounding box center [677, 227] width 351 height 36
click at [719, 226] on select "College/Lecturer Craft Seller Creative Driver Executive Farmer Forces - Non Com…" at bounding box center [677, 227] width 351 height 36
click at [721, 230] on select "College/Lecturer Craft Seller Creative Driver Executive Farmer Forces - Non Com…" at bounding box center [677, 227] width 351 height 36
select select "Sales"
click at [502, 209] on select "College/Lecturer Craft Seller Creative Driver Executive Farmer Forces - Non Com…" at bounding box center [677, 227] width 351 height 36
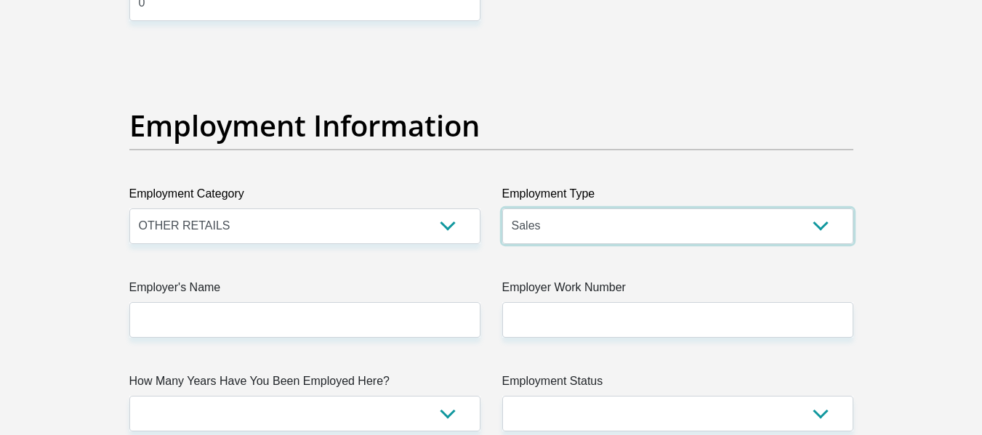
click at [623, 233] on select "College/Lecturer Craft Seller Creative Driver Executive Farmer Forces - Non Com…" at bounding box center [677, 227] width 351 height 36
click at [578, 240] on select "College/Lecturer Craft Seller Creative Driver Executive Farmer Forces - Non Com…" at bounding box center [677, 227] width 351 height 36
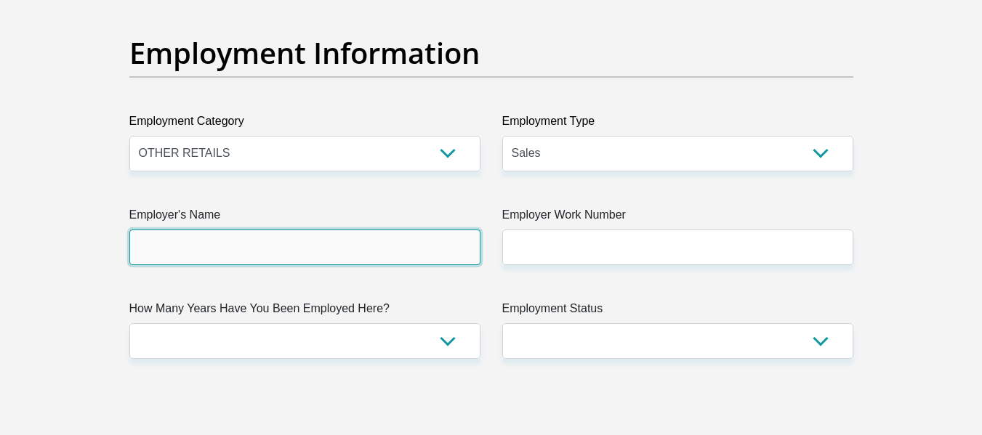
click at [402, 256] on input "Employer's Name" at bounding box center [304, 248] width 351 height 36
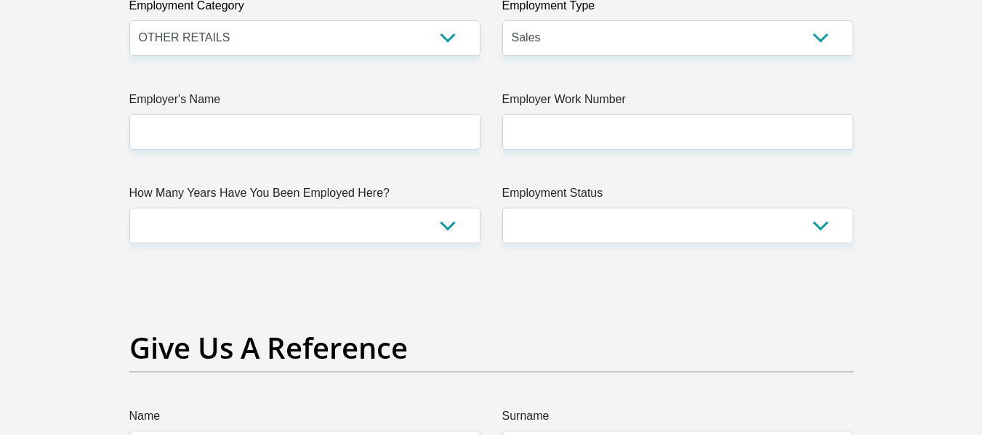
scroll to position [2706, 0]
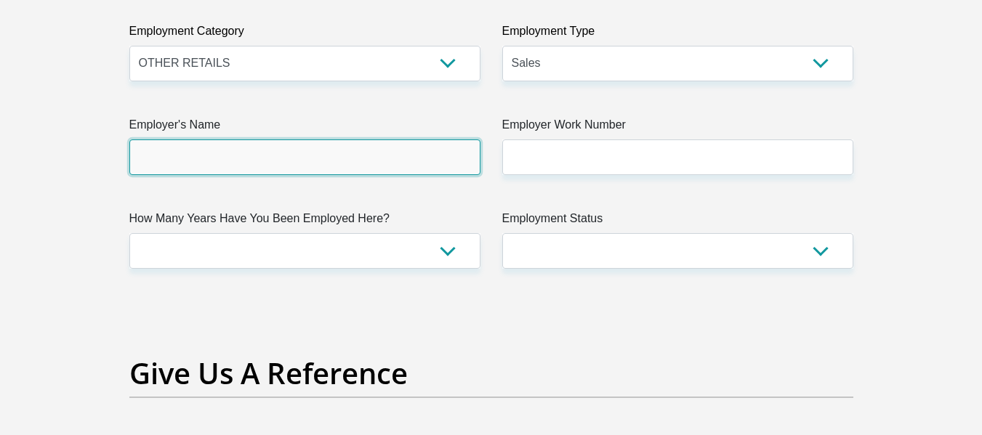
click at [246, 159] on input "Employer's Name" at bounding box center [304, 158] width 351 height 36
type input "[PERSON_NAME]"
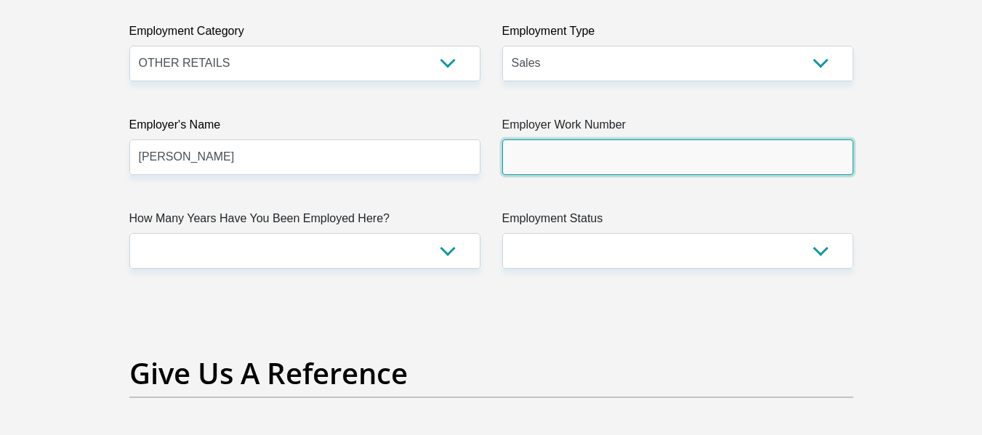
click at [807, 167] on input "Employer Work Number" at bounding box center [677, 158] width 351 height 36
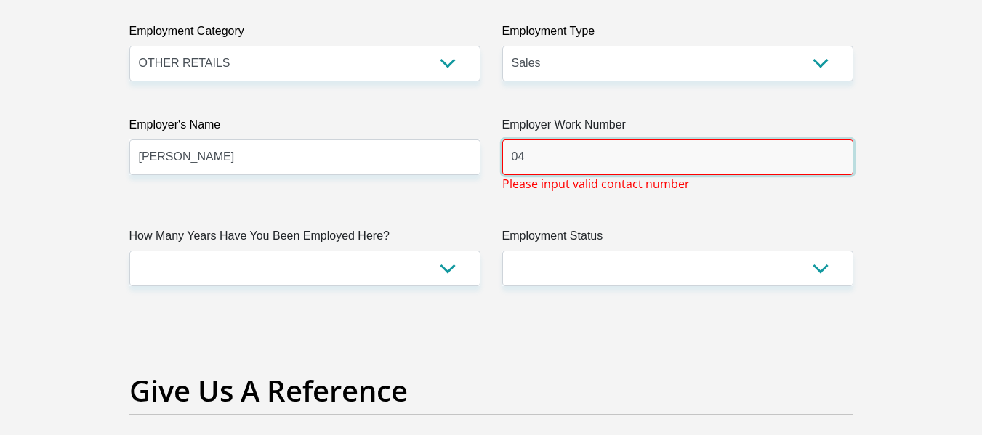
type input "0"
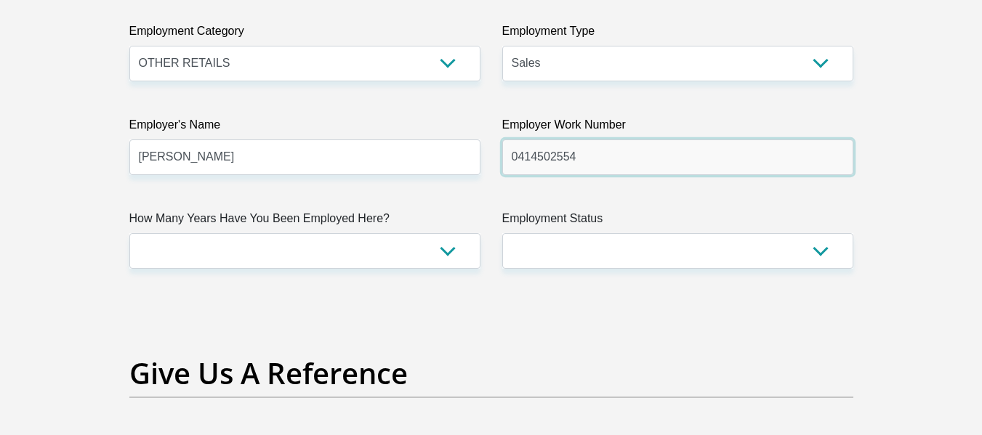
type input "0414502554"
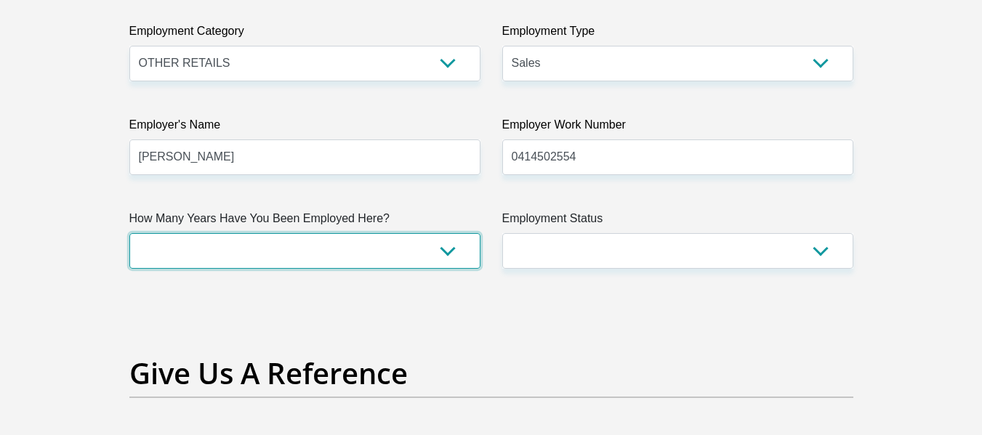
click at [331, 244] on select "less than 1 year 1-3 years 3-5 years 5+ years" at bounding box center [304, 251] width 351 height 36
select select "6"
click at [129, 233] on select "less than 1 year 1-3 years 3-5 years 5+ years" at bounding box center [304, 251] width 351 height 36
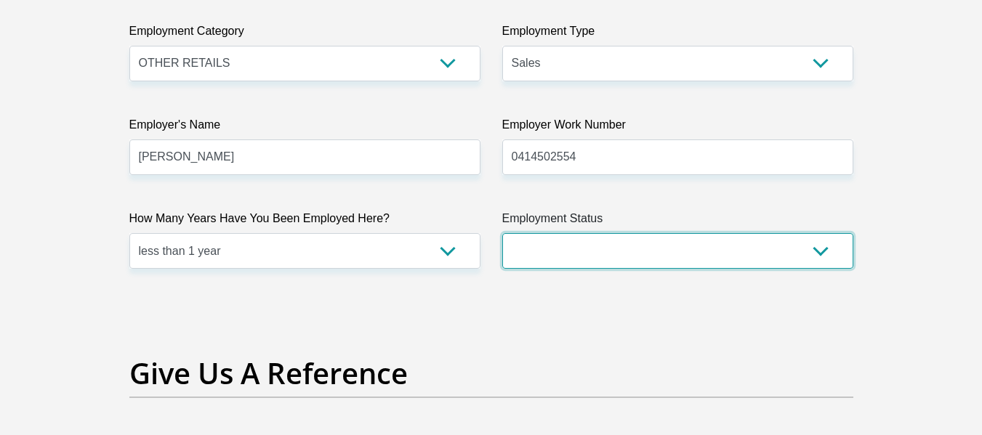
click at [591, 254] on select "Permanent/Full-time Part-time/Casual [DEMOGRAPHIC_DATA] Worker Self-Employed Ho…" at bounding box center [677, 251] width 351 height 36
select select "3"
click at [502, 233] on select "Permanent/Full-time Part-time/Casual [DEMOGRAPHIC_DATA] Worker Self-Employed Ho…" at bounding box center [677, 251] width 351 height 36
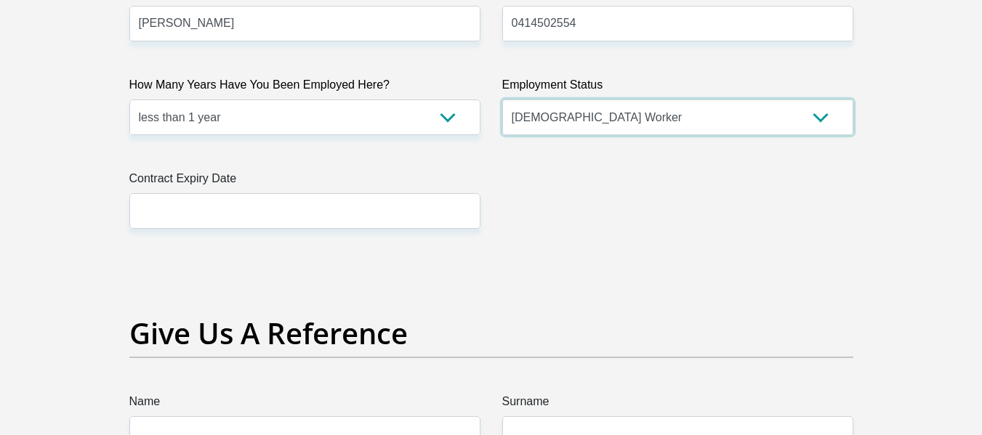
scroll to position [2851, 0]
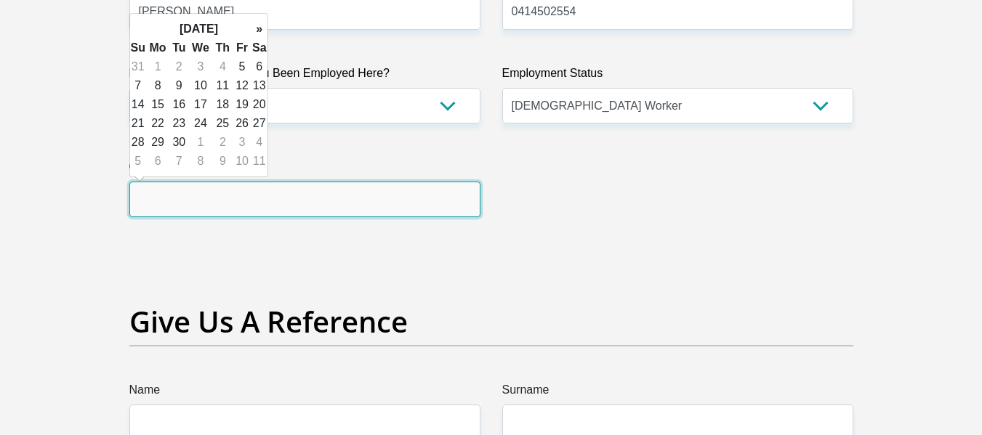
click at [390, 207] on input "text" at bounding box center [304, 200] width 351 height 36
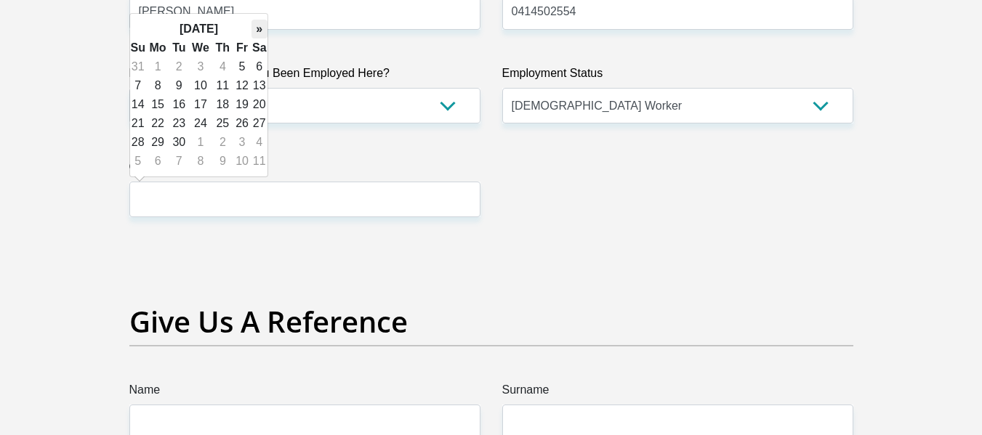
click at [251, 30] on th "»" at bounding box center [259, 29] width 16 height 19
click at [251, 31] on th "»" at bounding box center [259, 29] width 16 height 19
click at [249, 31] on th "[DATE]" at bounding box center [198, 29] width 105 height 19
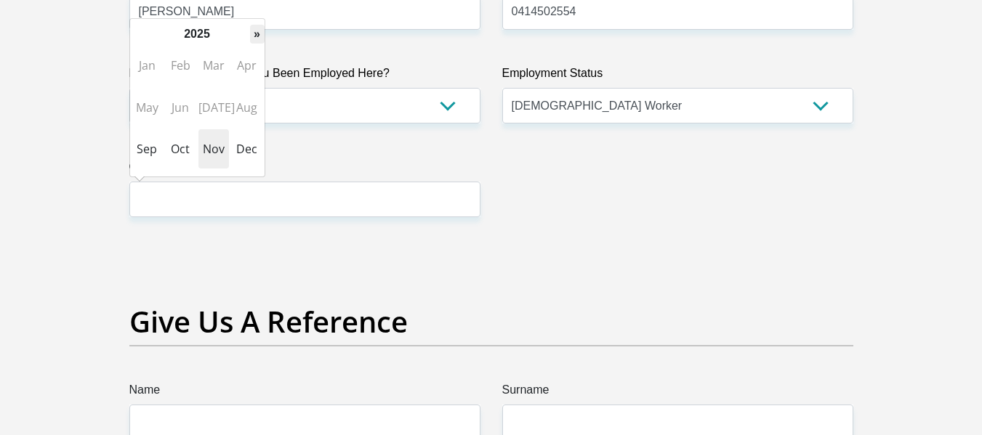
click at [256, 39] on th "»" at bounding box center [257, 34] width 15 height 19
drag, startPoint x: 151, startPoint y: 31, endPoint x: 140, endPoint y: 31, distance: 10.9
click at [150, 31] on th "2027" at bounding box center [197, 34] width 105 height 19
click at [249, 32] on th "[DATE]-[DATE]" at bounding box center [197, 34] width 105 height 19
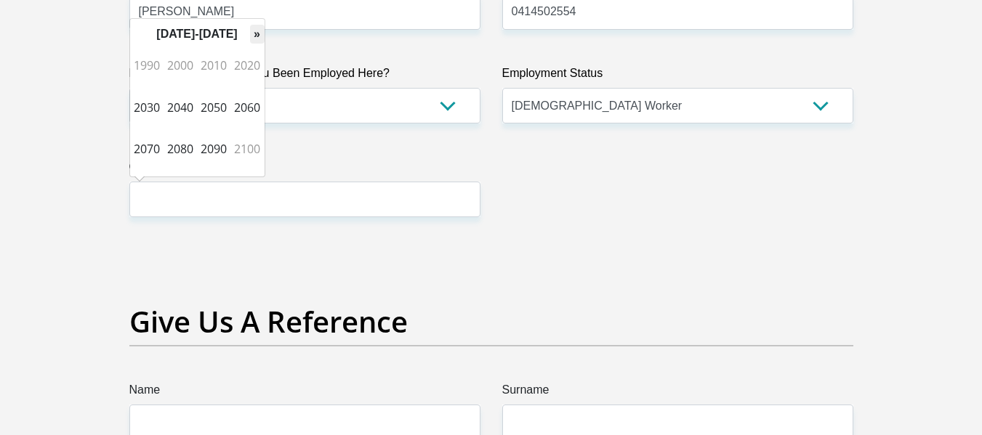
click at [255, 36] on th "»" at bounding box center [257, 34] width 15 height 19
click at [172, 29] on th "2100-2190" at bounding box center [197, 34] width 105 height 19
click at [190, 70] on span "2000" at bounding box center [180, 65] width 31 height 39
click at [191, 67] on span "2000" at bounding box center [180, 65] width 31 height 39
click at [192, 39] on th "[DATE]-2900" at bounding box center [197, 34] width 105 height 19
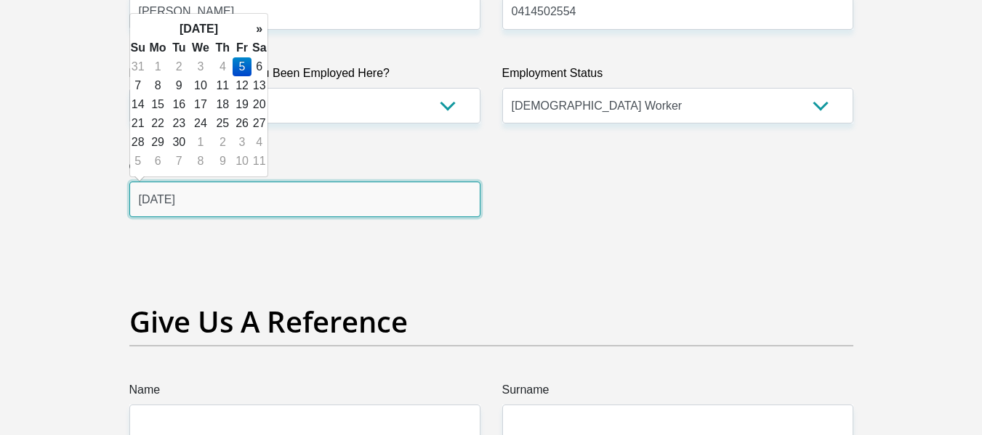
click at [270, 212] on input "[DATE]" at bounding box center [304, 200] width 351 height 36
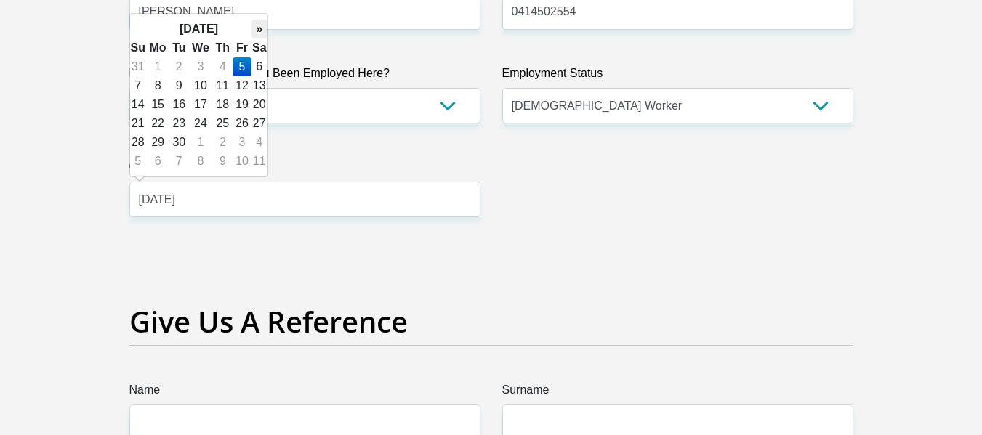
click at [254, 29] on th "»" at bounding box center [259, 29] width 16 height 19
click at [256, 29] on th "»" at bounding box center [259, 29] width 16 height 19
click at [257, 29] on th "»" at bounding box center [259, 29] width 16 height 19
click at [258, 29] on th "»" at bounding box center [259, 29] width 16 height 19
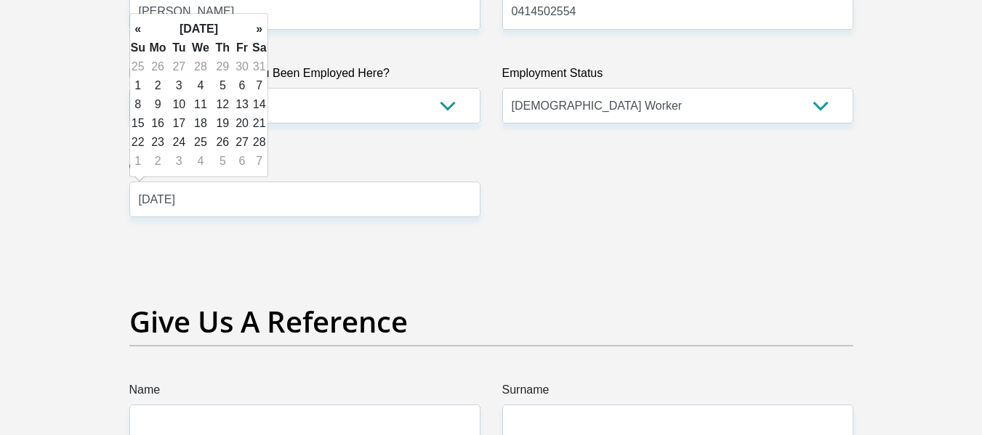
click at [258, 29] on th "»" at bounding box center [259, 29] width 16 height 19
click at [258, 30] on th "»" at bounding box center [259, 29] width 16 height 19
click at [259, 30] on th "»" at bounding box center [259, 29] width 16 height 19
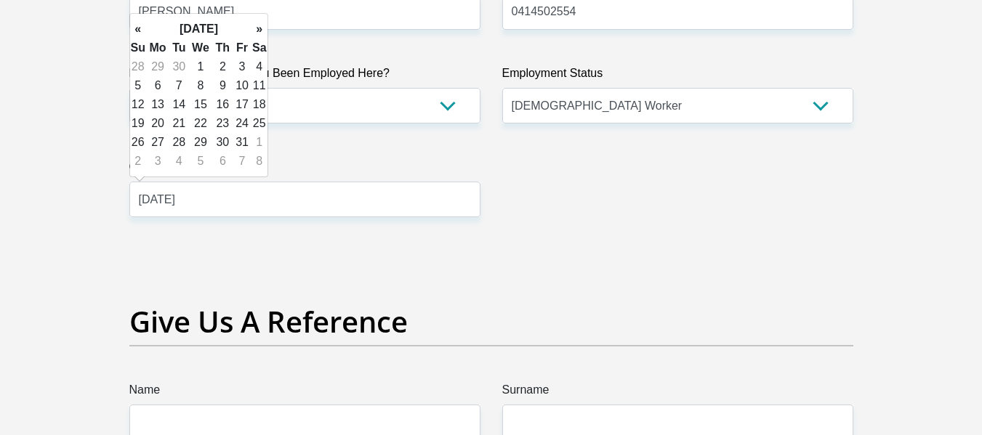
click at [259, 30] on th "»" at bounding box center [259, 29] width 16 height 19
click at [256, 32] on th "»" at bounding box center [259, 29] width 16 height 19
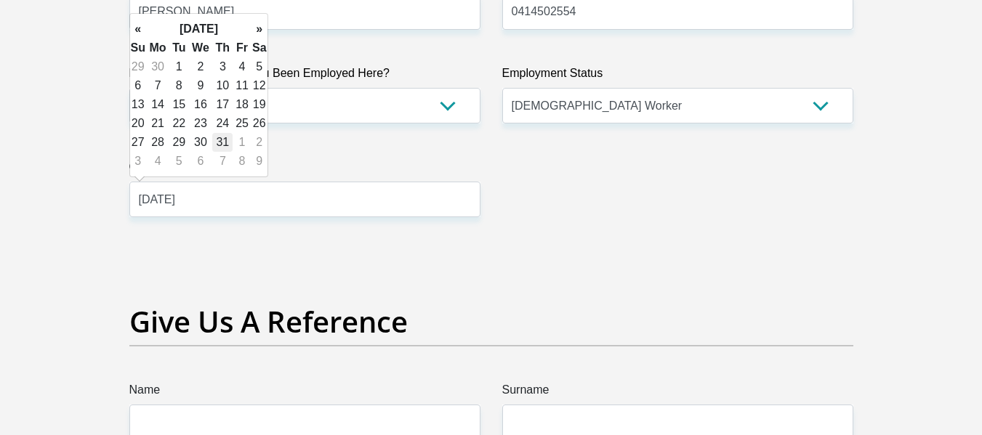
click at [225, 143] on td "31" at bounding box center [222, 142] width 20 height 19
type input "[DATE]"
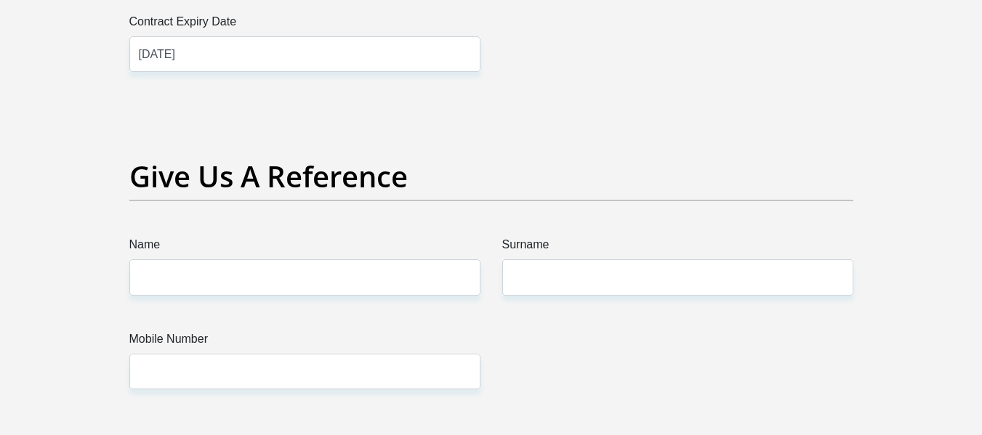
scroll to position [3069, 0]
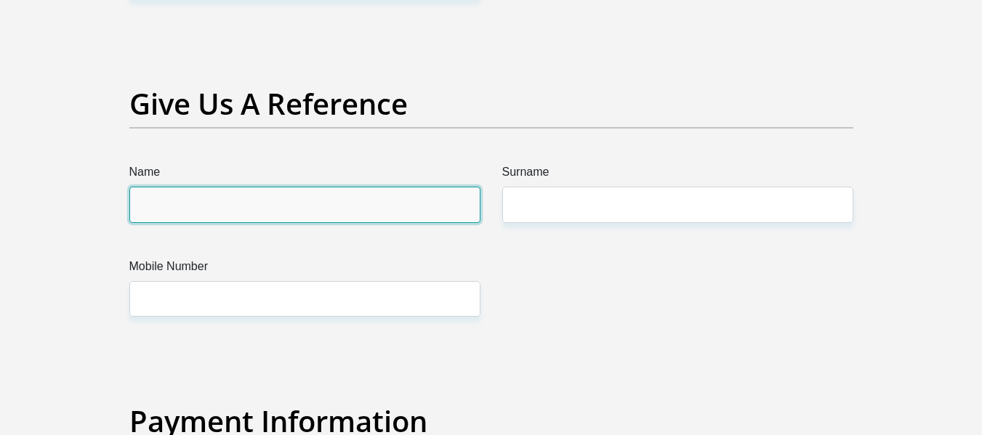
drag, startPoint x: 336, startPoint y: 190, endPoint x: 339, endPoint y: 198, distance: 7.8
click at [339, 198] on input "Name" at bounding box center [304, 205] width 351 height 36
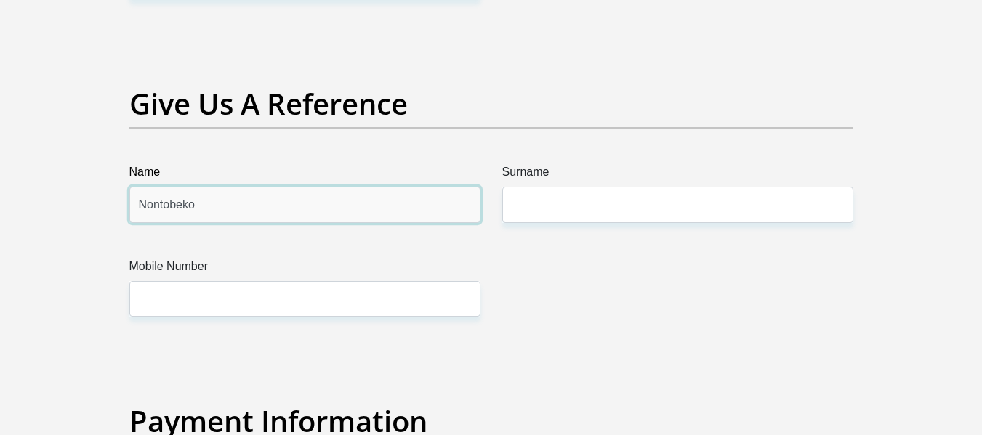
type input "Nontobeko"
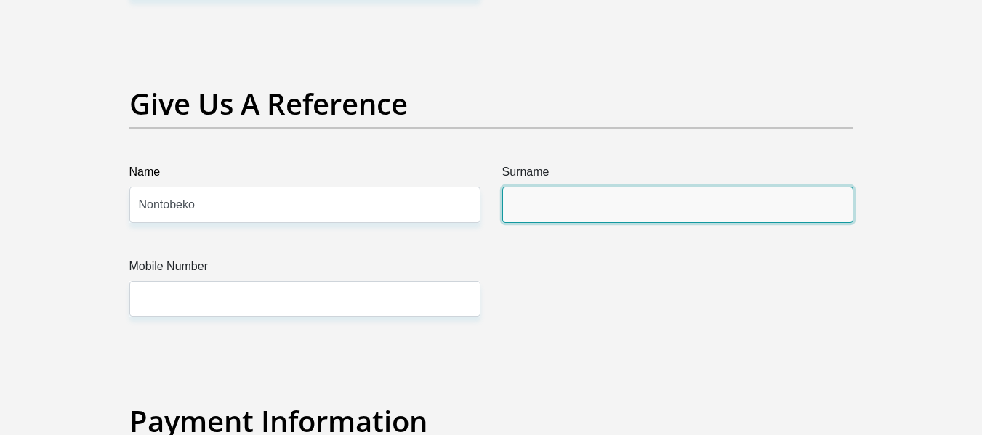
click at [557, 209] on input "Surname" at bounding box center [677, 205] width 351 height 36
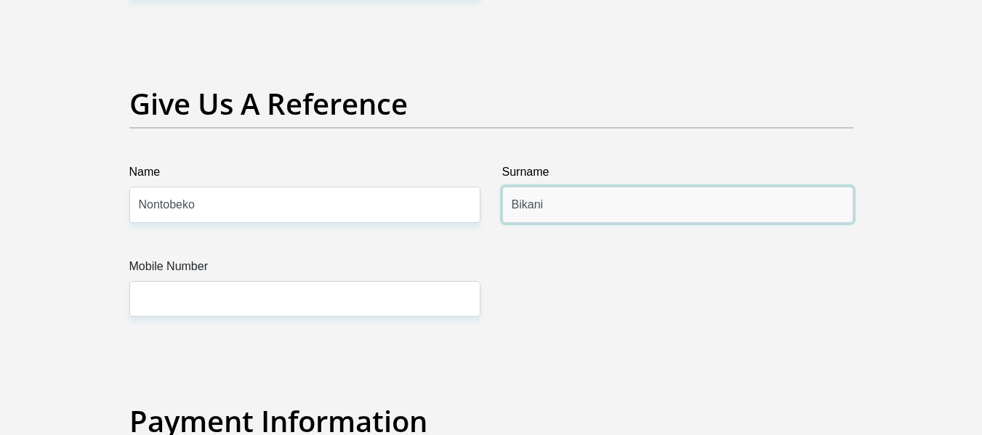
type input "Bikani"
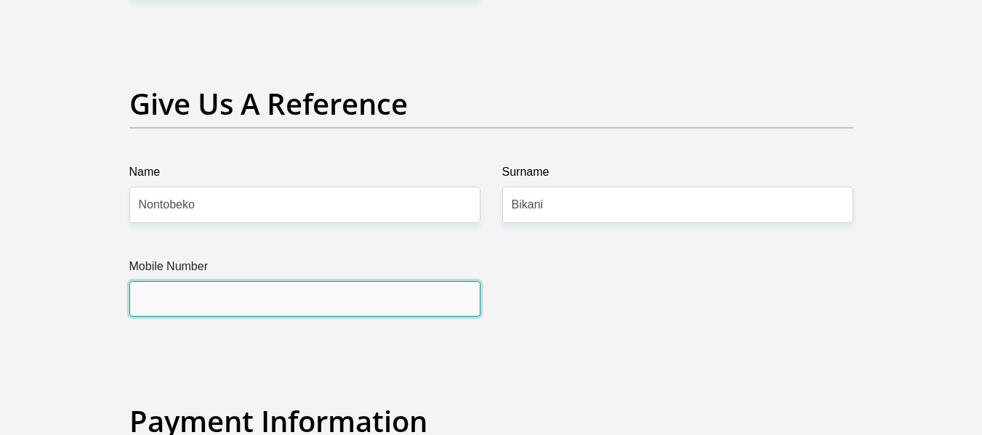
click at [411, 303] on input "Mobile Number" at bounding box center [304, 299] width 351 height 36
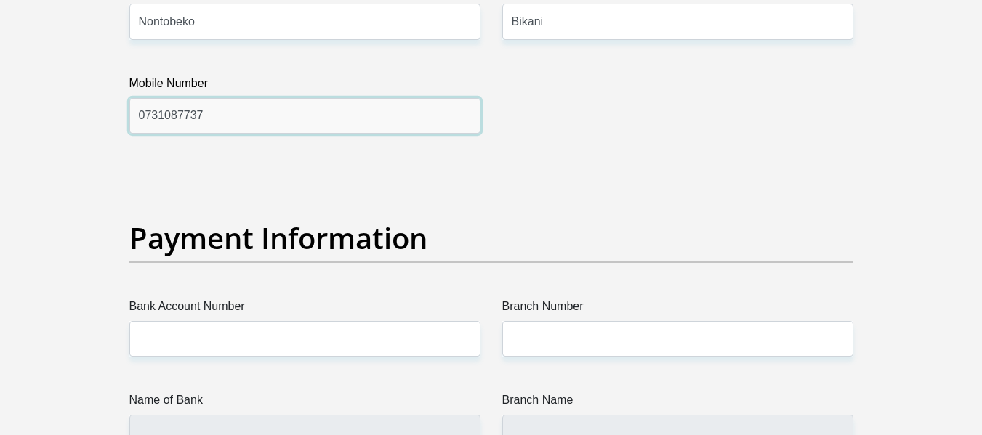
scroll to position [3287, 0]
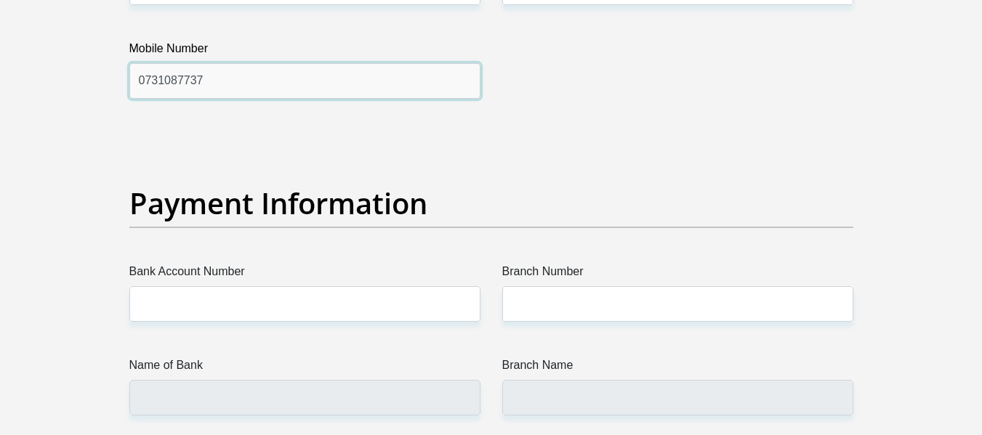
type input "0731087737"
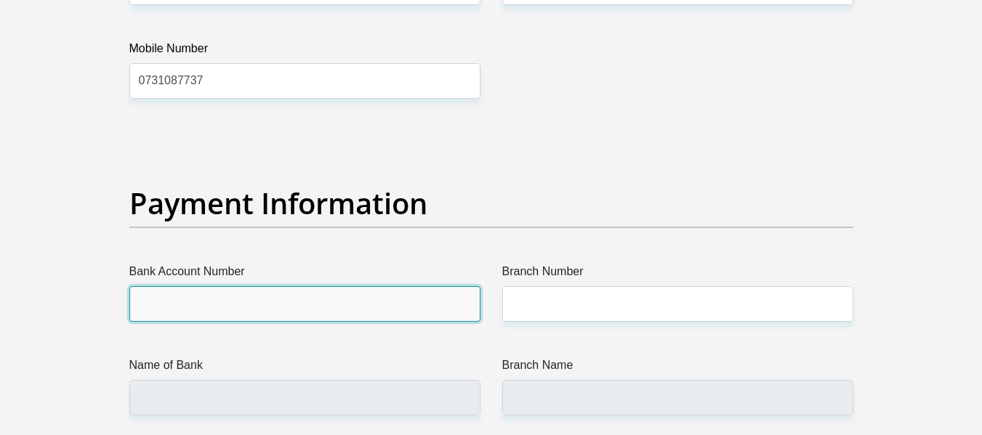
click at [344, 306] on input "Bank Account Number" at bounding box center [304, 304] width 351 height 36
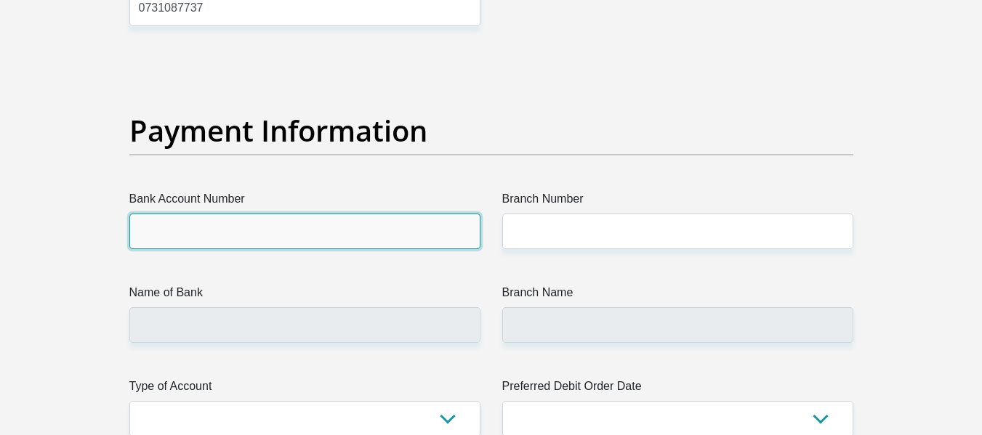
scroll to position [3433, 0]
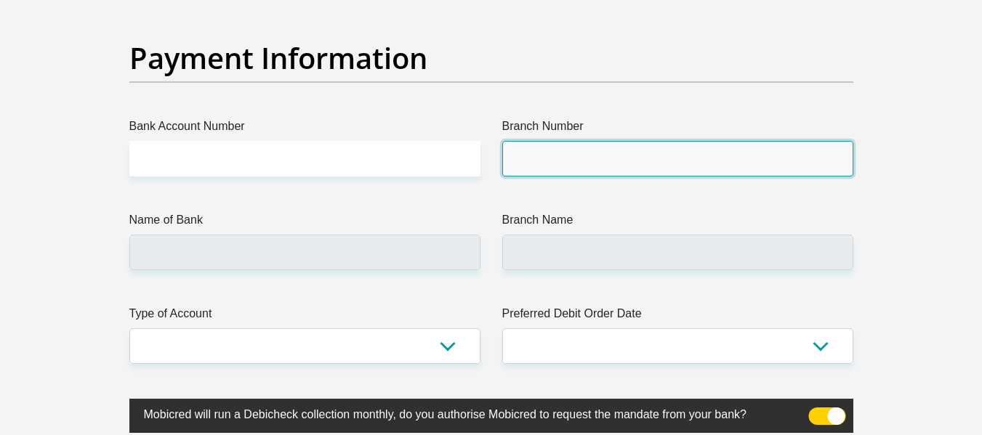
click at [554, 169] on input "Branch Number" at bounding box center [677, 159] width 351 height 36
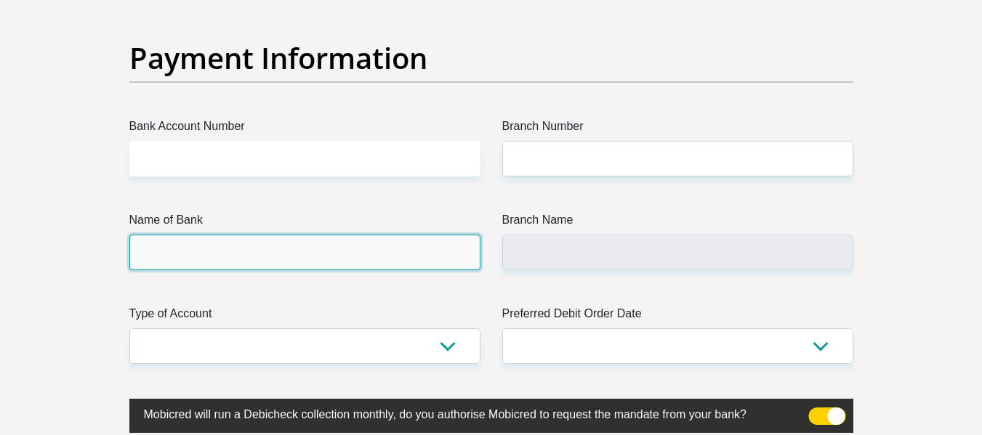
drag, startPoint x: 329, startPoint y: 258, endPoint x: 339, endPoint y: 246, distance: 16.0
click at [339, 256] on input "Name of Bank" at bounding box center [304, 253] width 351 height 36
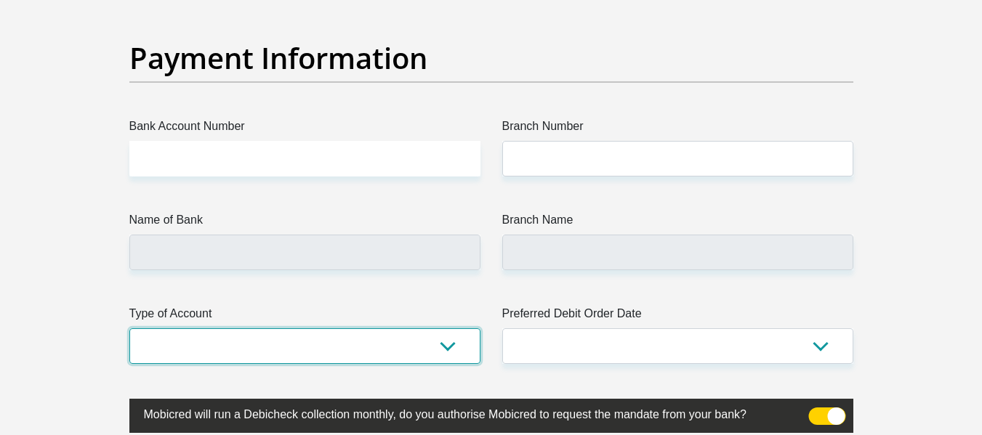
click at [405, 347] on select "Cheque Savings" at bounding box center [304, 346] width 351 height 36
click at [129, 328] on select "Cheque Savings" at bounding box center [304, 346] width 351 height 36
click at [379, 362] on select "Cheque Savings" at bounding box center [304, 346] width 351 height 36
select select "SAV"
click at [129, 328] on select "Cheque Savings" at bounding box center [304, 346] width 351 height 36
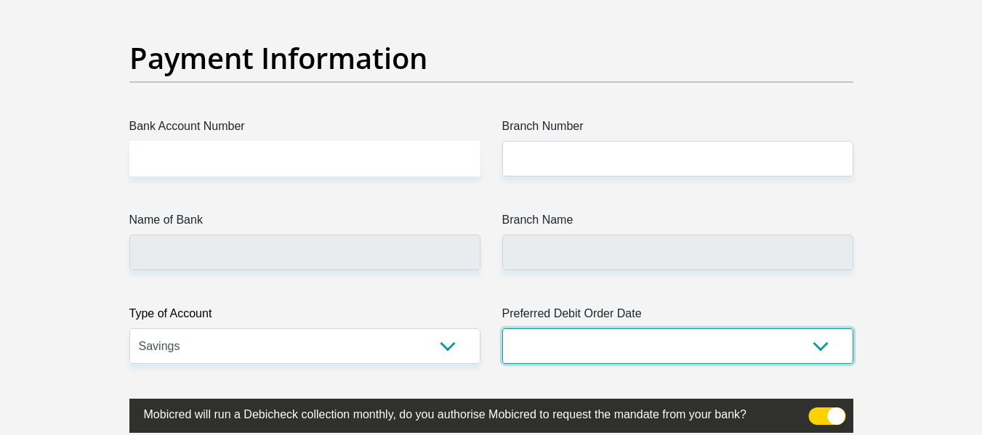
click at [666, 354] on select "1st 2nd 3rd 4th 5th 7th 18th 19th 20th 21st 22nd 23rd 24th 25th 26th 27th 28th …" at bounding box center [677, 346] width 351 height 36
select select "18"
click at [502, 328] on select "1st 2nd 3rd 4th 5th 7th 18th 19th 20th 21st 22nd 23rd 24th 25th 26th 27th 28th …" at bounding box center [677, 346] width 351 height 36
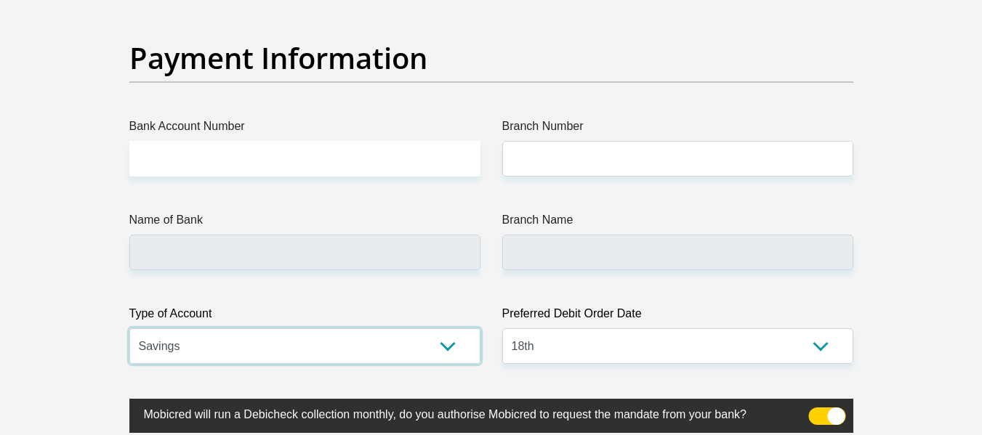
click at [347, 339] on select "Cheque Savings" at bounding box center [304, 346] width 351 height 36
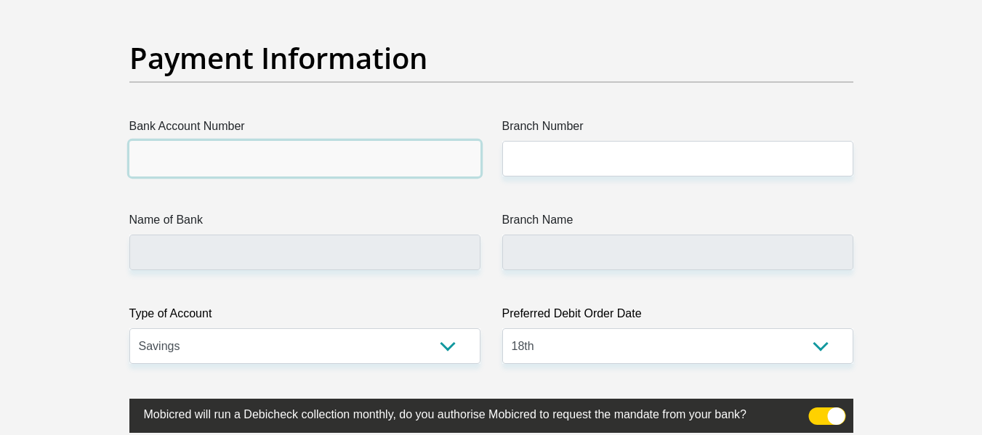
drag, startPoint x: 424, startPoint y: 157, endPoint x: 422, endPoint y: 150, distance: 7.4
click at [421, 153] on input "Bank Account Number" at bounding box center [304, 159] width 351 height 36
type input "1489025780"
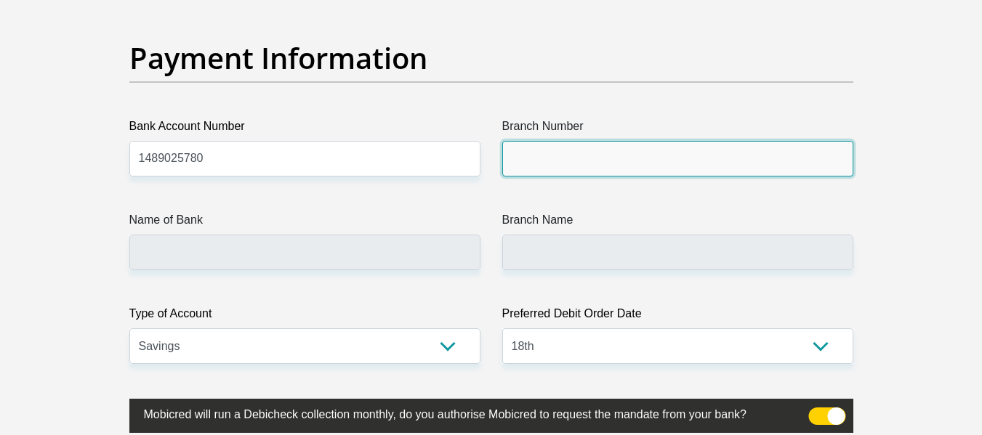
click at [514, 161] on input "Branch Number" at bounding box center [677, 159] width 351 height 36
type input "470010"
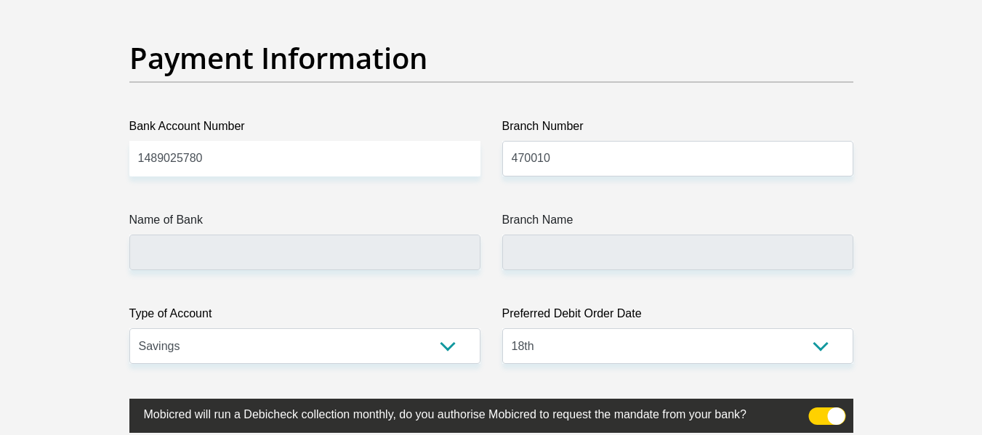
type input "CAPITEC BANK LIMITED"
type input "CAPITEC BANK CPC"
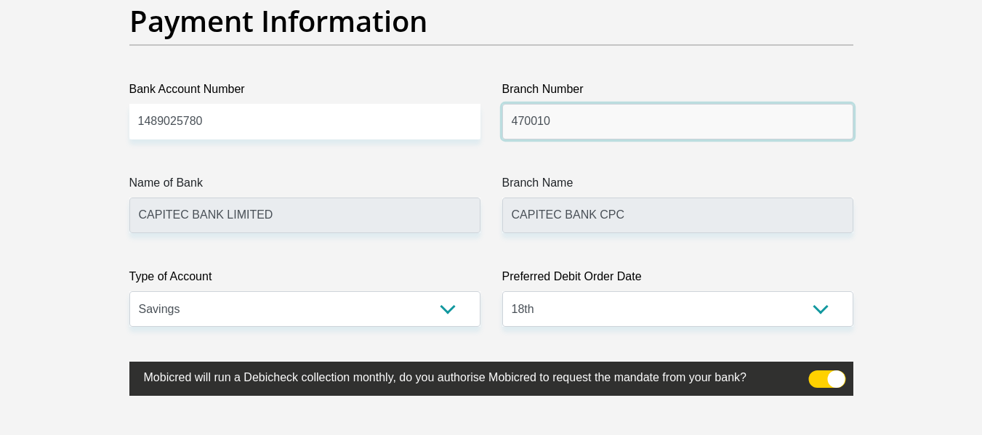
scroll to position [3505, 0]
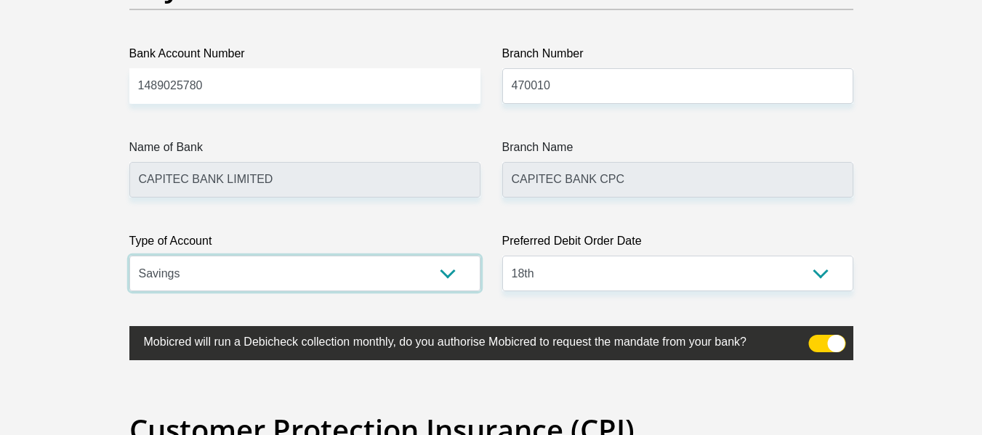
click at [395, 276] on select "Cheque Savings" at bounding box center [304, 274] width 351 height 36
click at [397, 276] on select "Cheque Savings" at bounding box center [304, 274] width 351 height 36
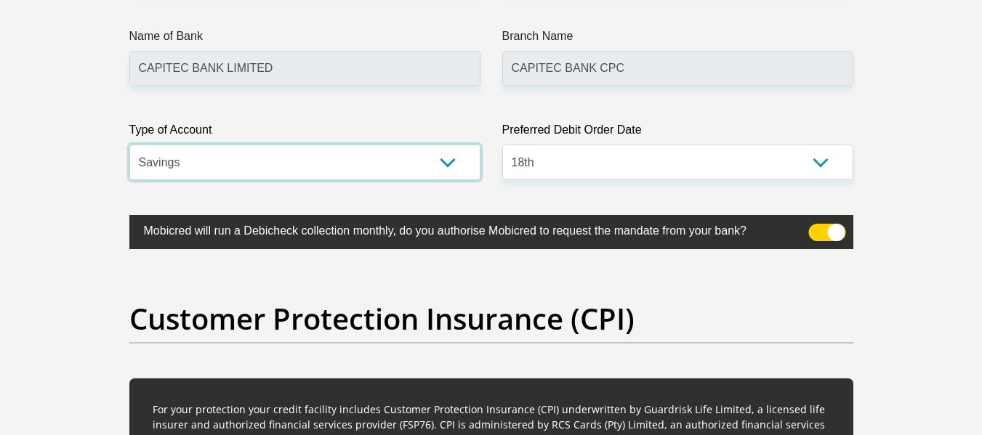
scroll to position [3651, 0]
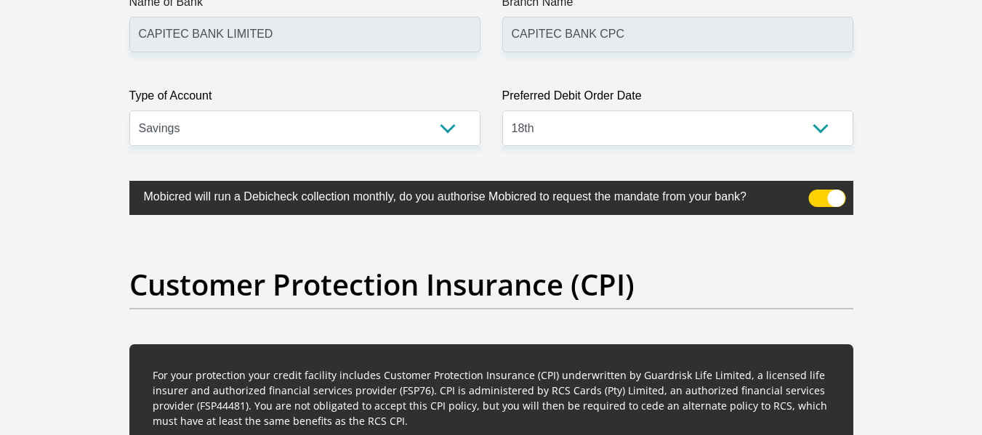
click at [820, 190] on span at bounding box center [826, 198] width 37 height 17
click at [817, 193] on input "checkbox" at bounding box center [817, 193] width 0 height 0
click at [820, 194] on span at bounding box center [826, 198] width 37 height 17
click at [817, 193] on input "checkbox" at bounding box center [817, 193] width 0 height 0
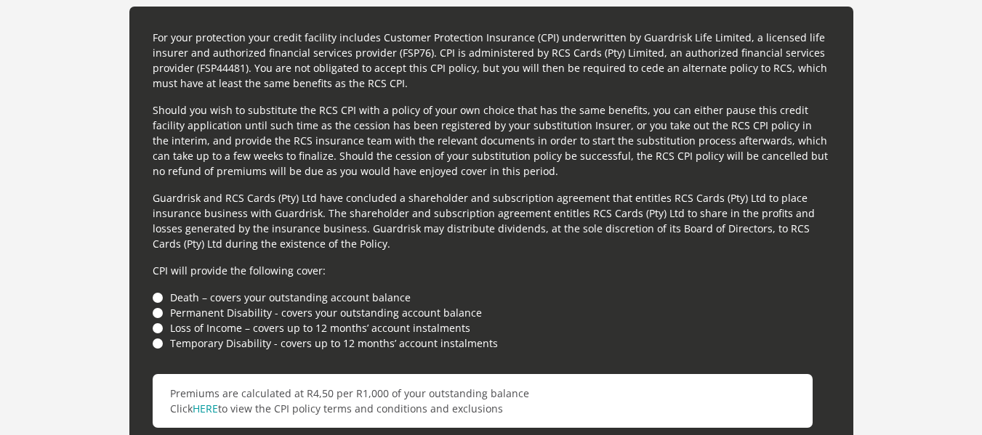
scroll to position [4014, 0]
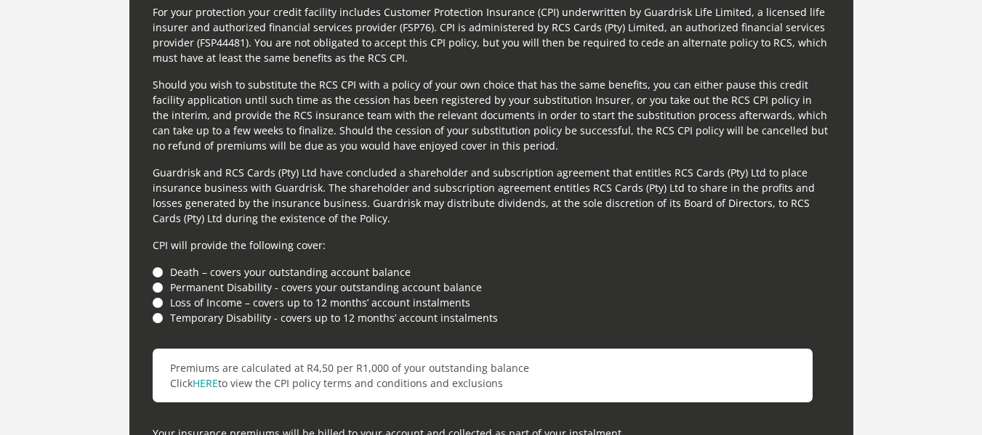
click at [158, 300] on li "Loss of Income – covers up to 12 months’ account instalments" at bounding box center [491, 302] width 677 height 15
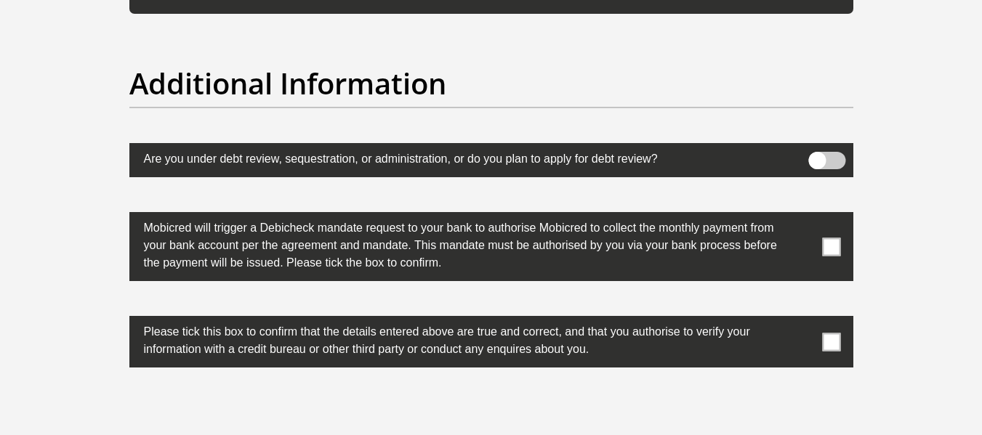
scroll to position [4668, 0]
